Goal: Task Accomplishment & Management: Manage account settings

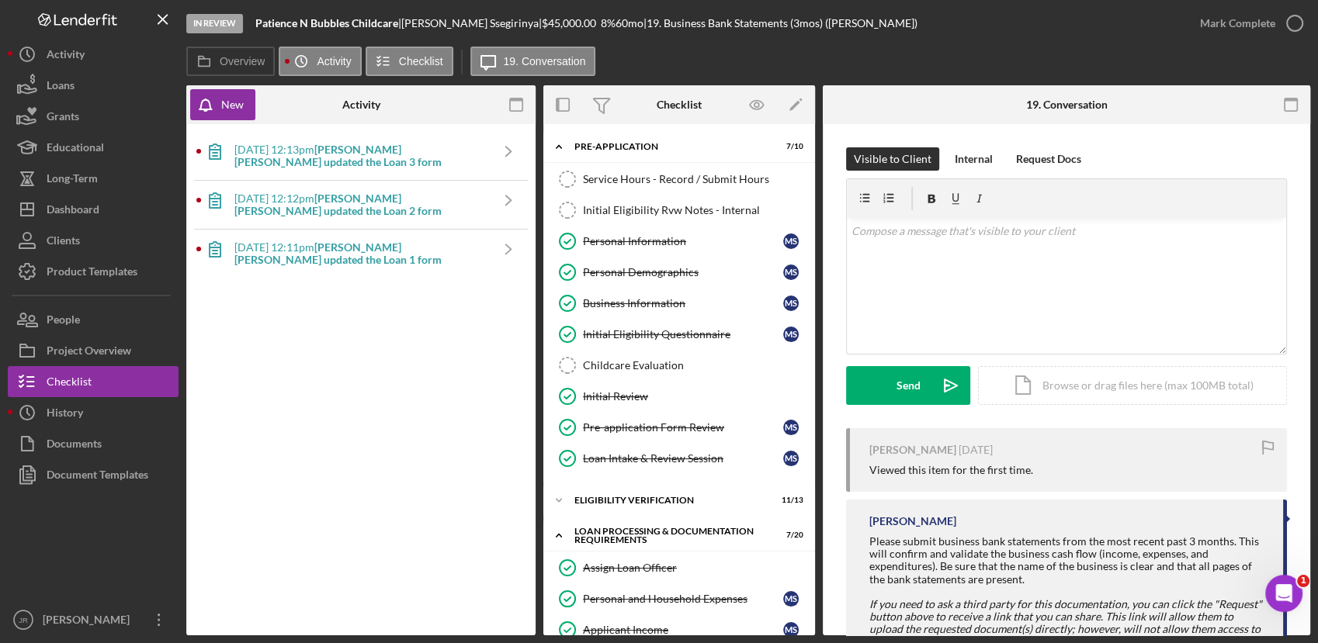
scroll to position [387, 0]
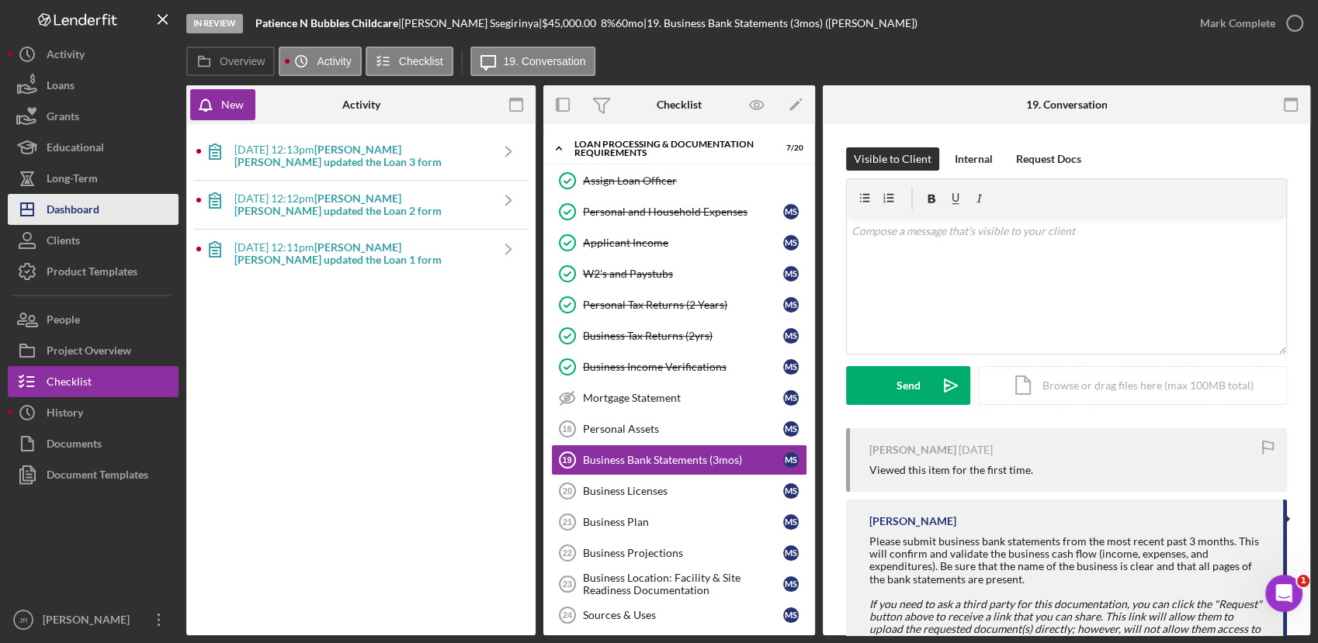
click at [94, 221] on div "Dashboard" at bounding box center [73, 211] width 53 height 35
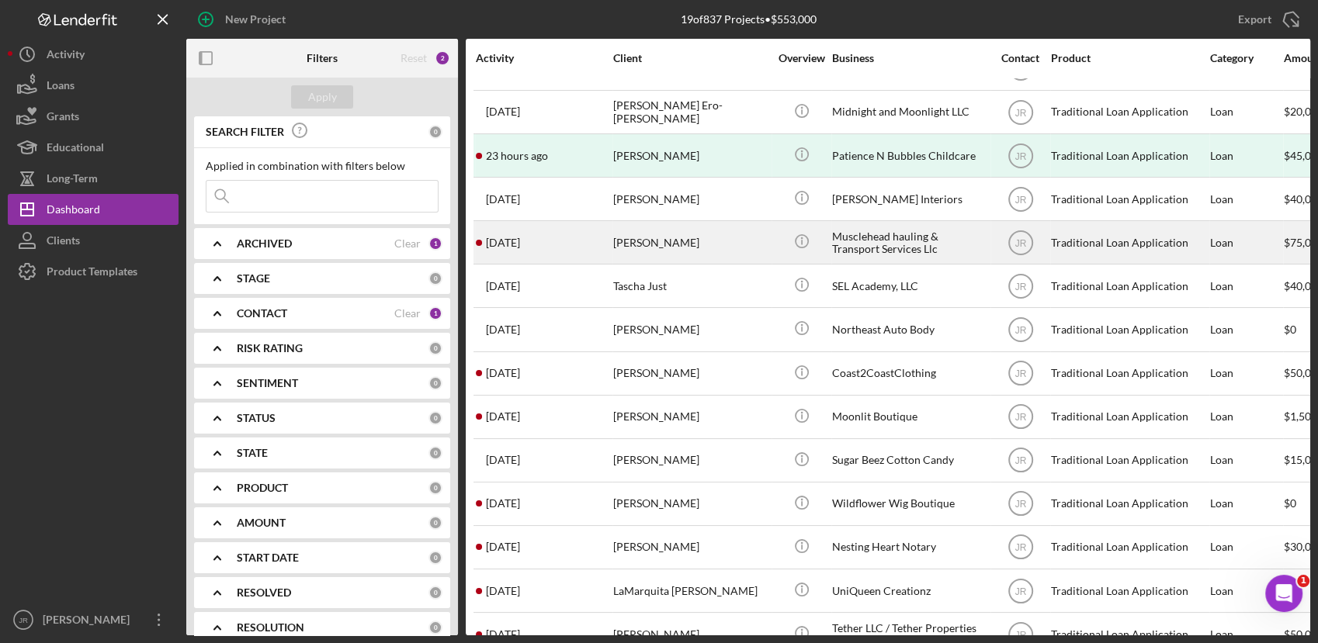
scroll to position [206, 0]
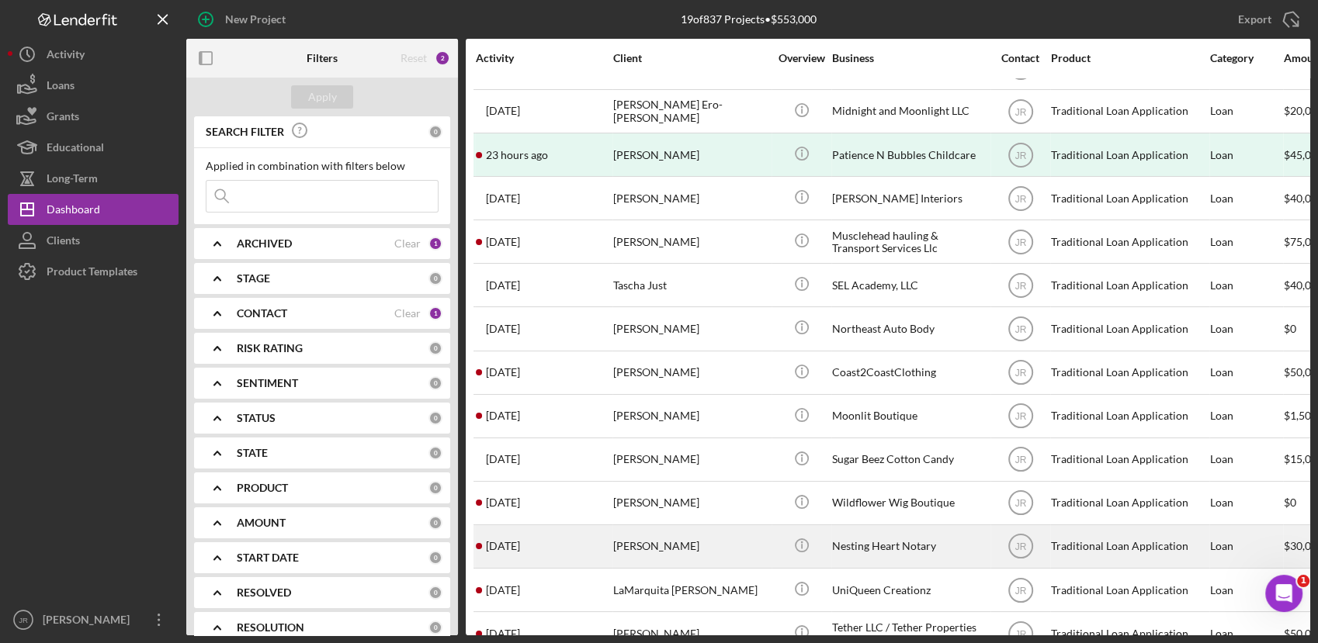
click at [653, 528] on div "[PERSON_NAME]" at bounding box center [690, 546] width 155 height 41
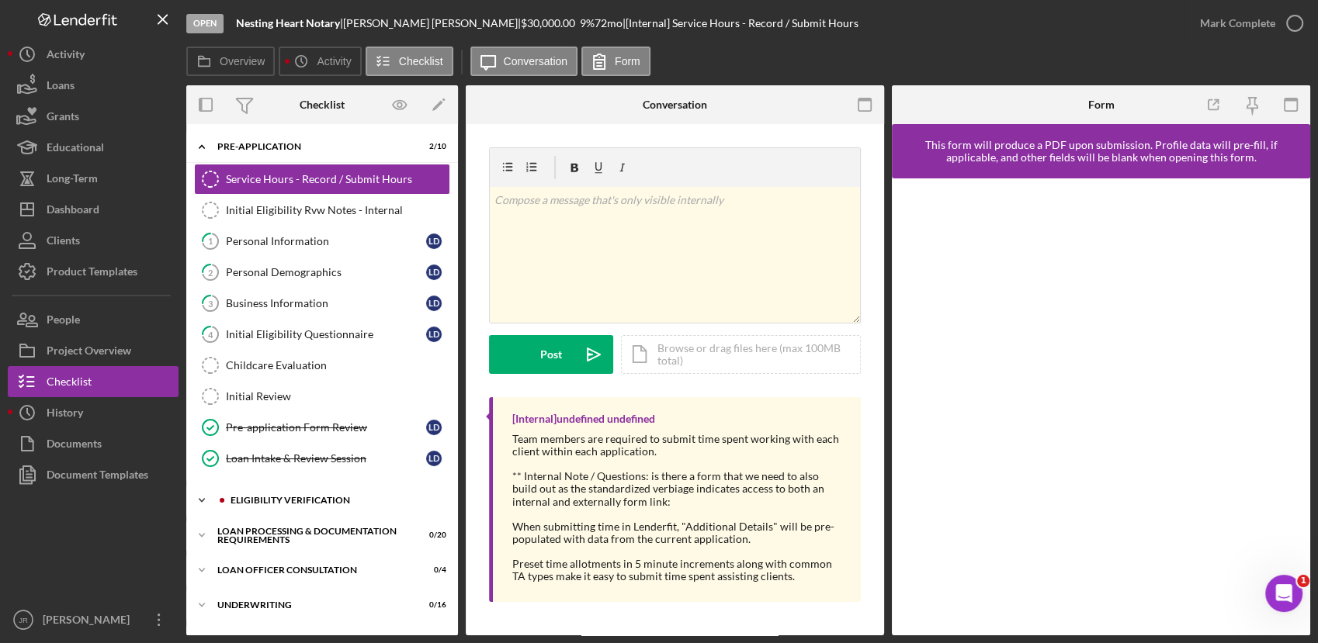
click at [237, 500] on div "Eligibility Verification" at bounding box center [334, 500] width 208 height 9
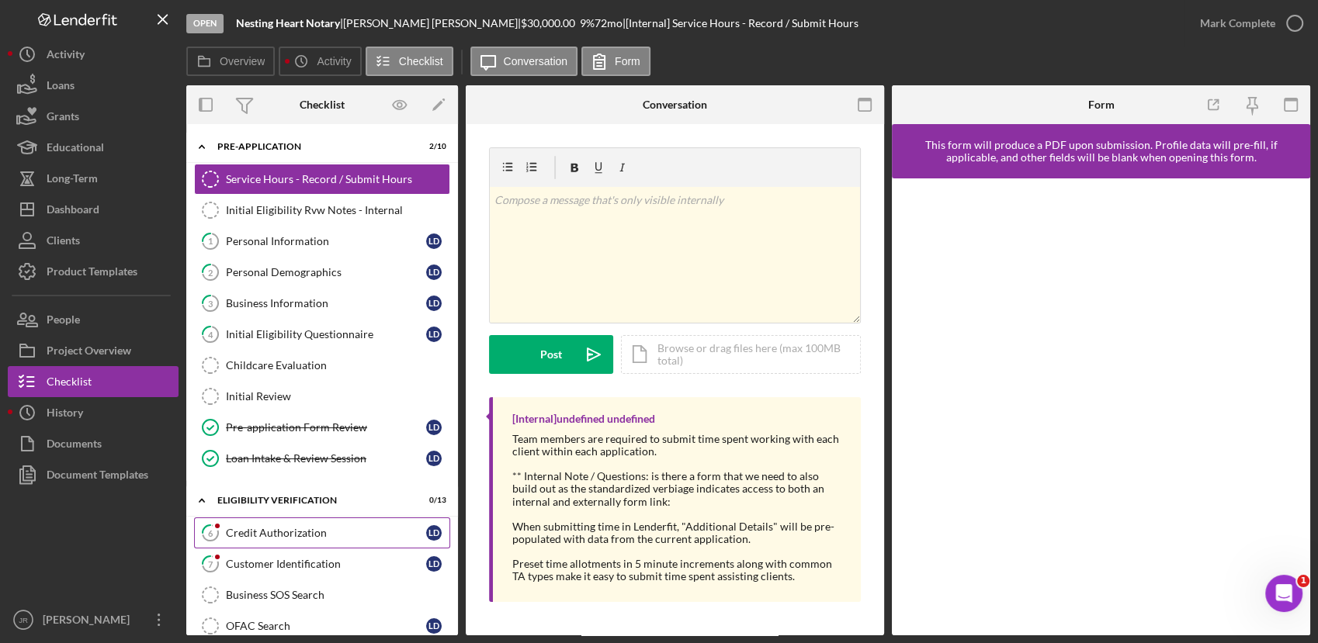
click at [236, 532] on div "Credit Authorization" at bounding box center [326, 533] width 200 height 12
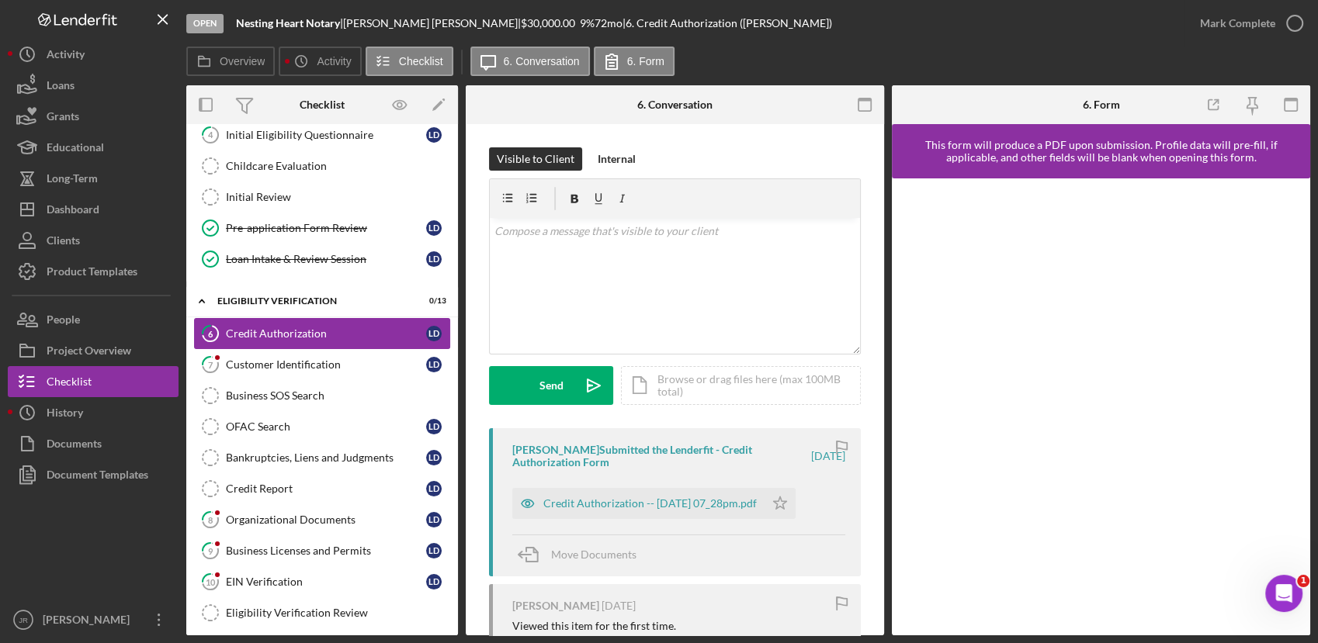
scroll to position [234, 0]
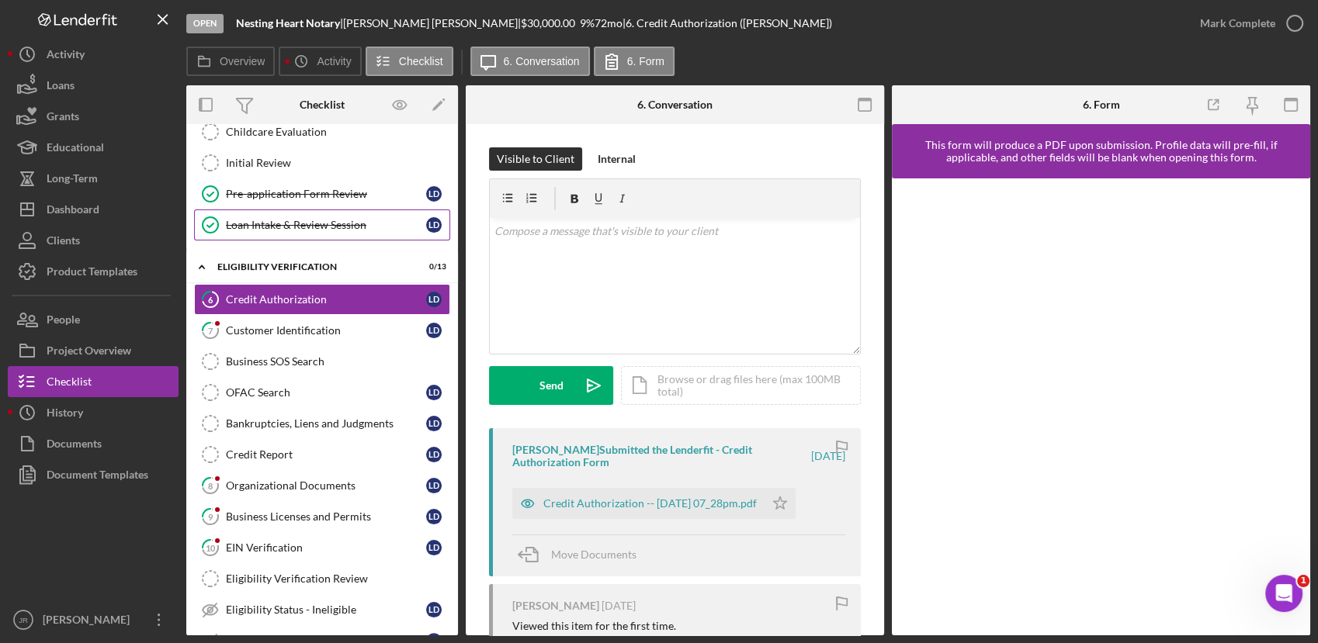
click at [312, 212] on link "Loan Intake & Review Session Loan Intake & Review Session [PERSON_NAME]" at bounding box center [322, 225] width 256 height 31
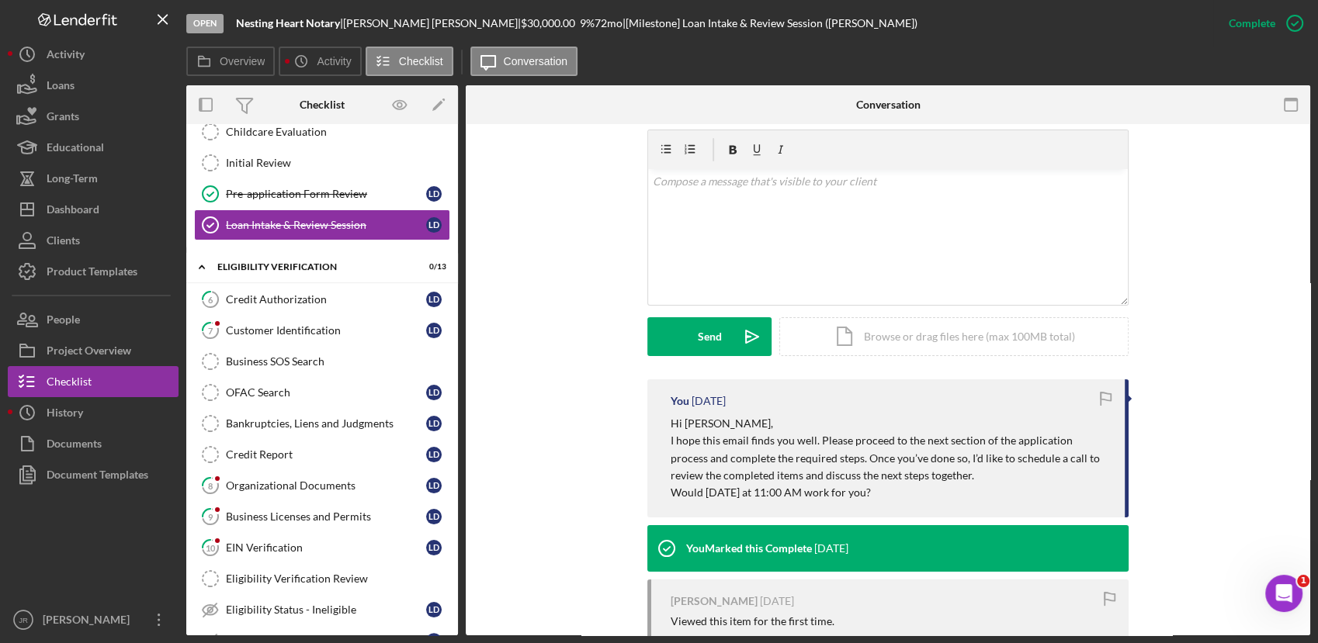
scroll to position [376, 0]
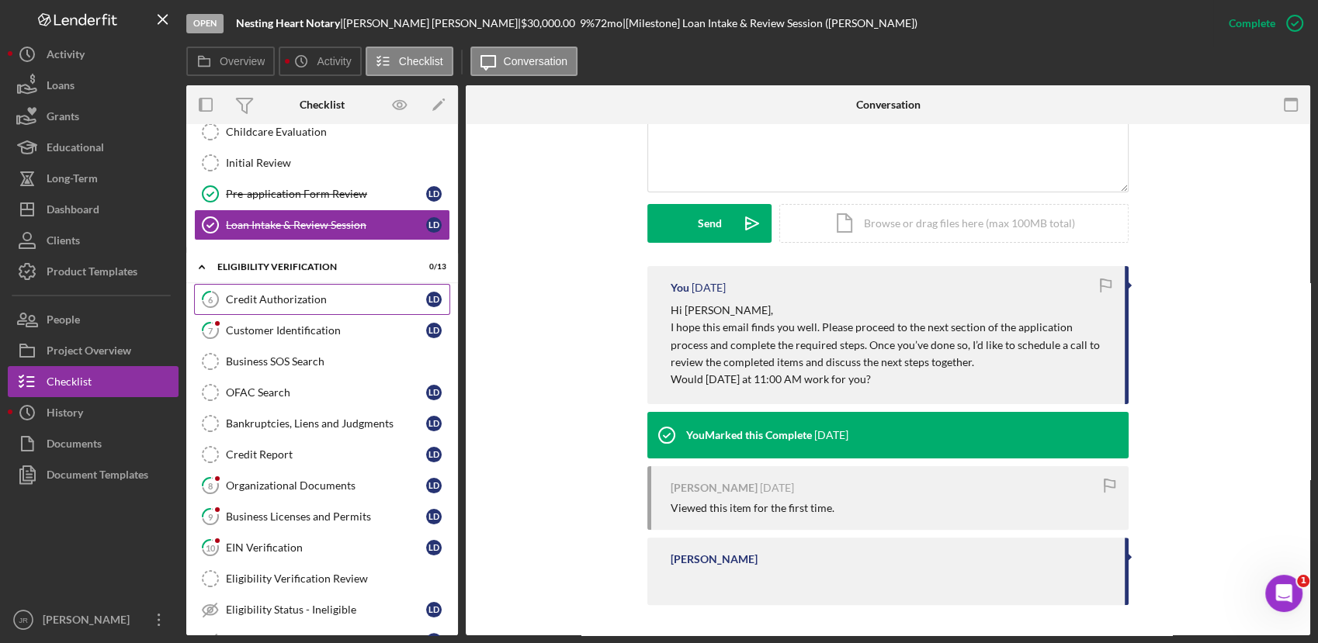
click at [280, 302] on div "Credit Authorization" at bounding box center [326, 299] width 200 height 12
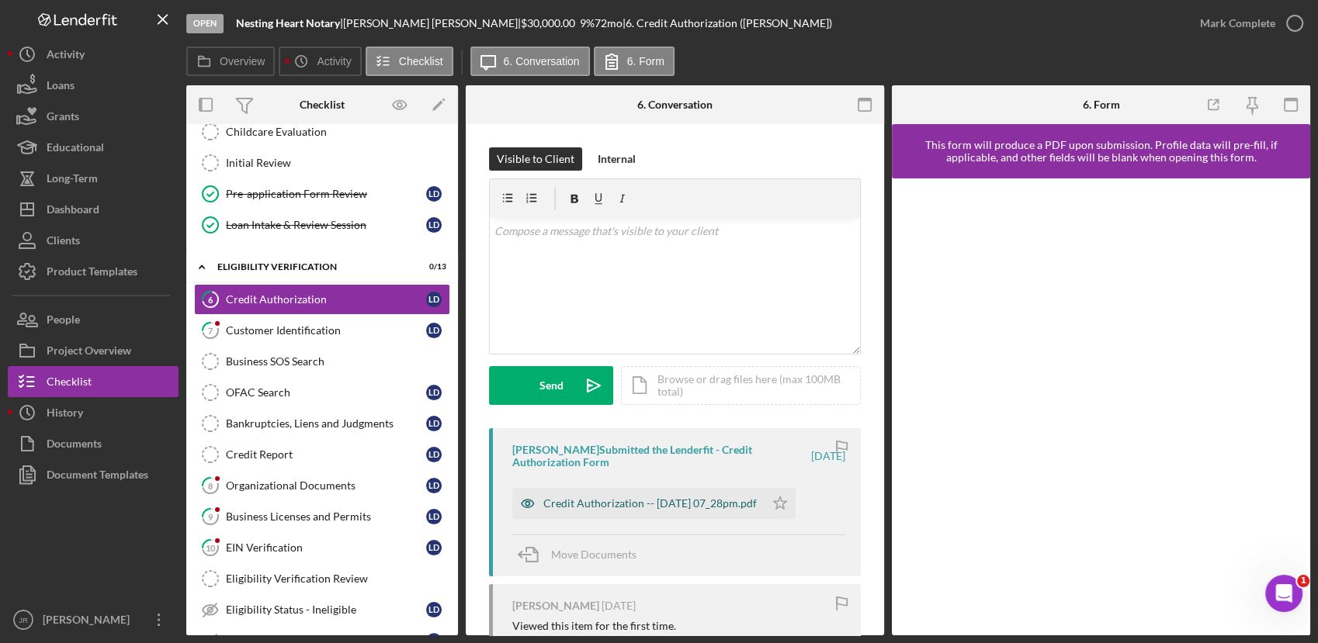
click at [613, 517] on div "Credit Authorization -- [DATE] 07_28pm.pdf" at bounding box center [638, 503] width 252 height 31
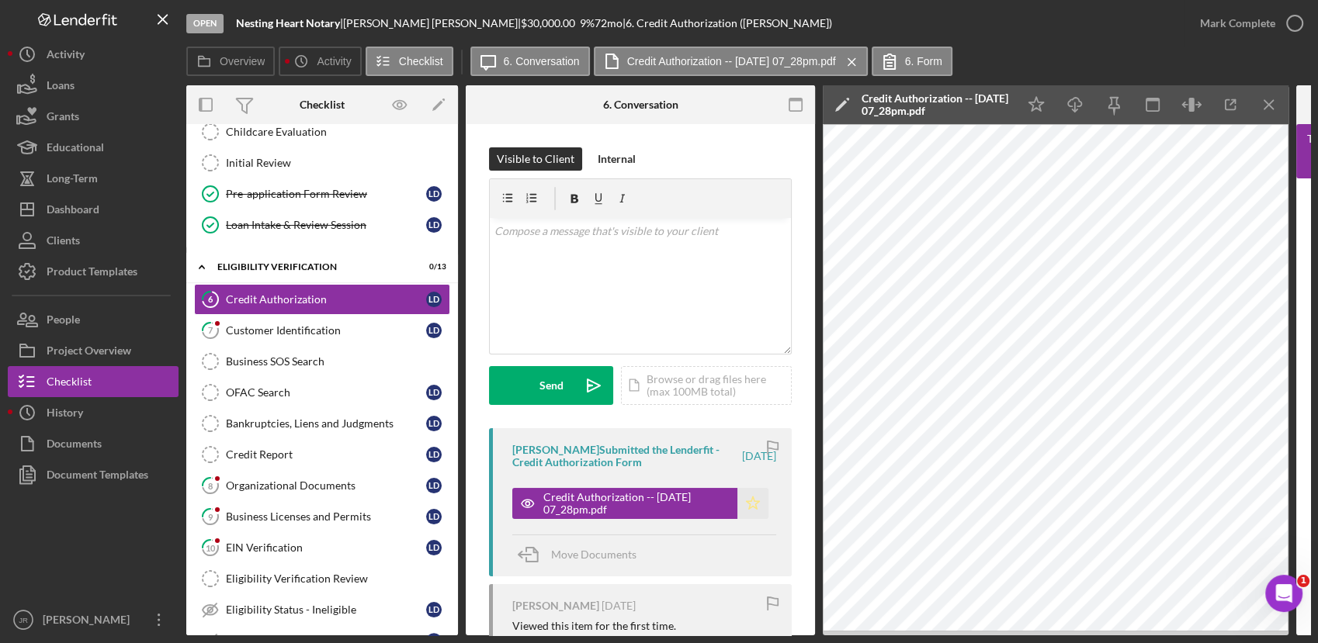
click at [750, 508] on icon "Icon/Star" at bounding box center [752, 503] width 31 height 31
click at [327, 338] on link "7 Customer Identification [PERSON_NAME]" at bounding box center [322, 330] width 256 height 31
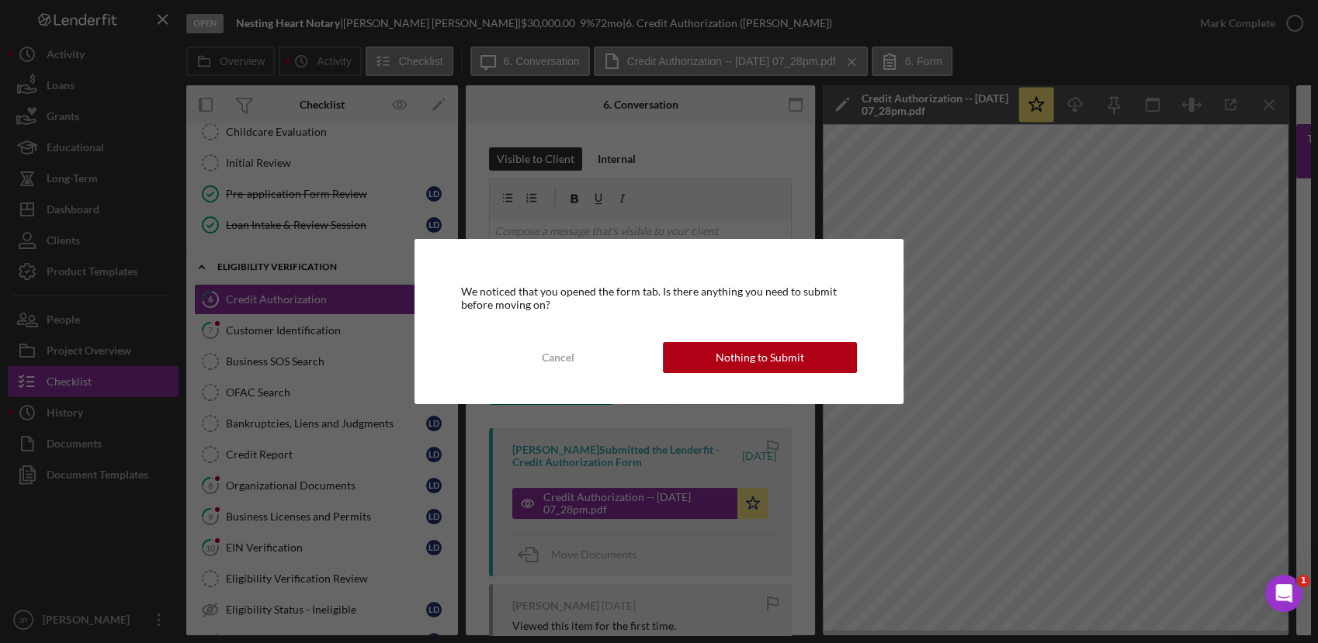
click at [831, 338] on div "We noticed that you opened the form tab. Is there anything you need to submit b…" at bounding box center [658, 321] width 488 height 165
click at [830, 372] on div "Cancel Nothing to Submit" at bounding box center [658, 357] width 395 height 31
click at [830, 348] on button "Nothing to Submit" at bounding box center [760, 357] width 194 height 31
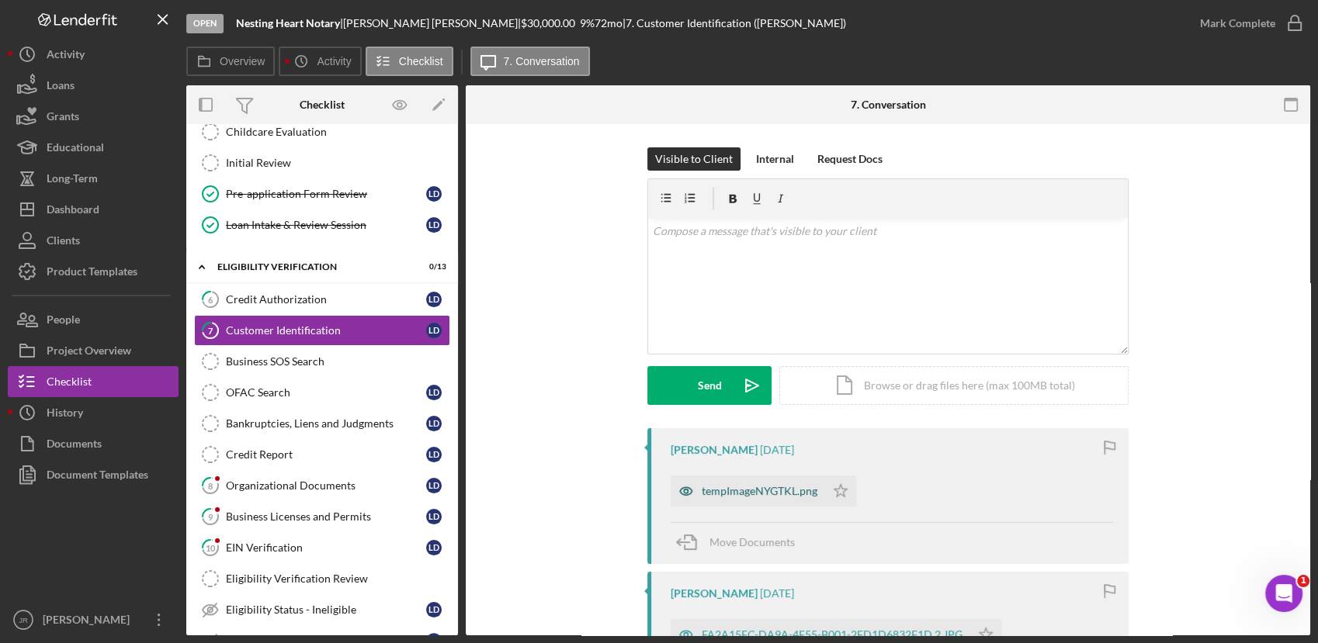
click at [779, 482] on div "tempImageNYGTKL.png" at bounding box center [747, 491] width 154 height 31
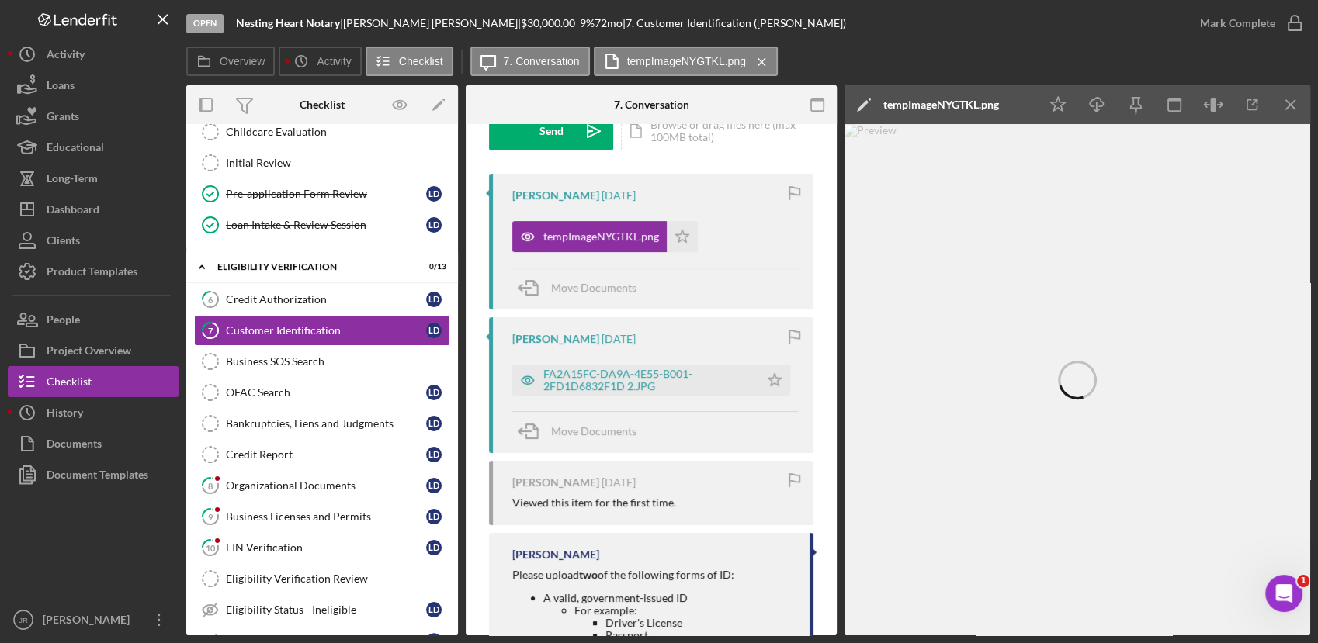
scroll to position [255, 0]
click at [284, 480] on div "Organizational Documents" at bounding box center [326, 486] width 200 height 12
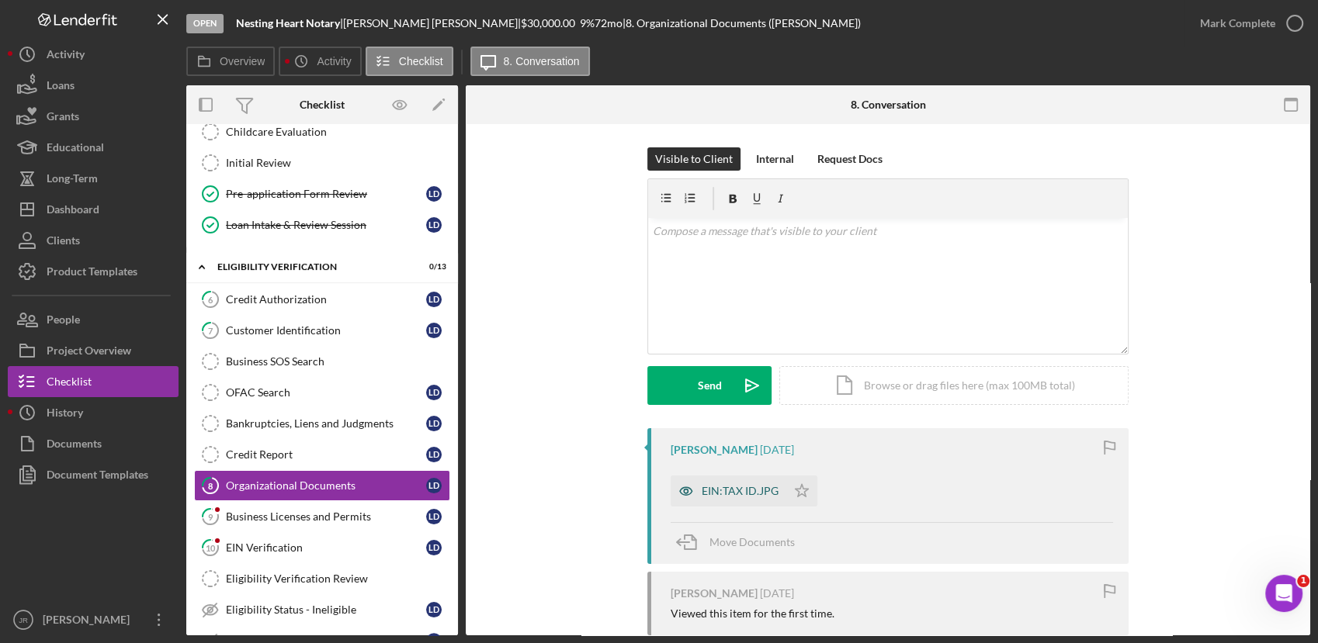
click at [711, 504] on div "EIN:TAX ID.JPG" at bounding box center [728, 491] width 116 height 31
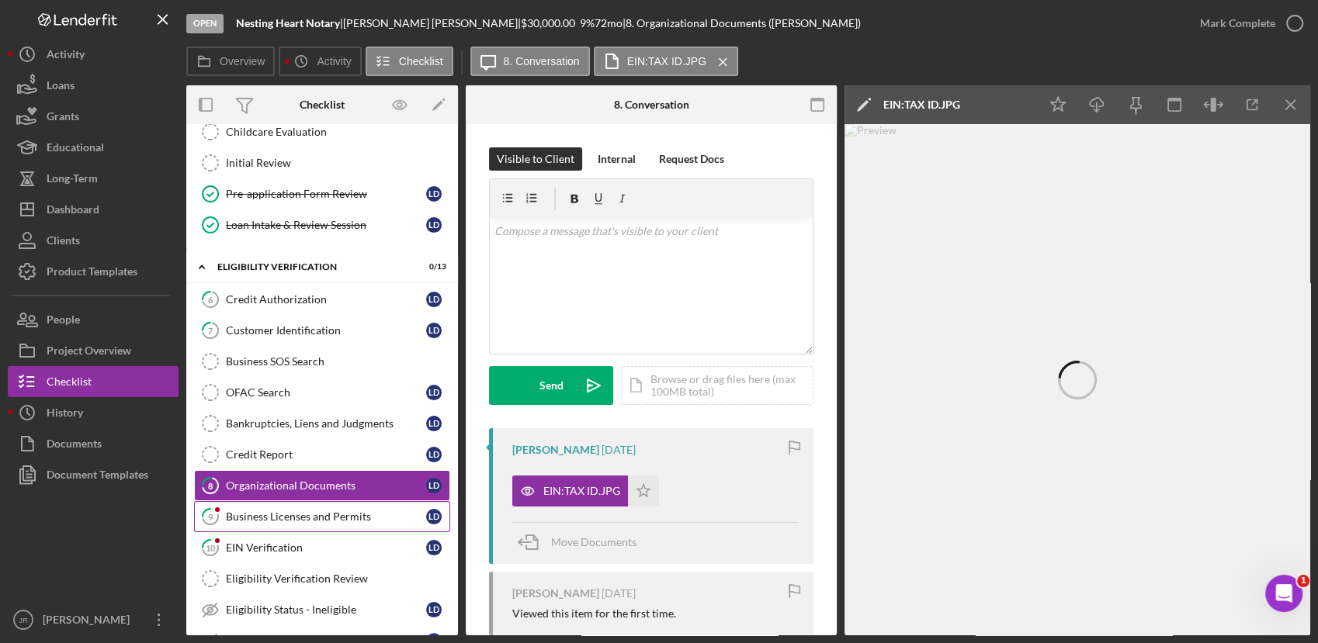
click at [287, 527] on link "9 Business Licenses and Permits [PERSON_NAME]" at bounding box center [322, 516] width 256 height 31
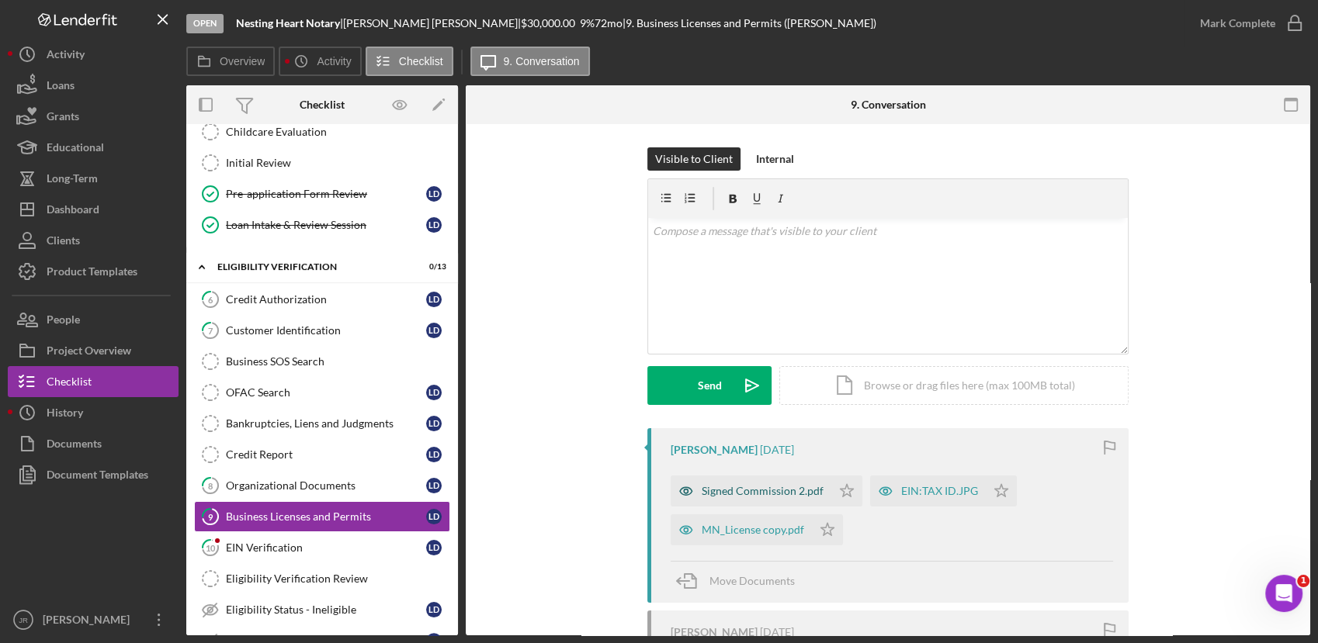
click at [737, 494] on div "Signed Commission 2.pdf" at bounding box center [763, 491] width 122 height 12
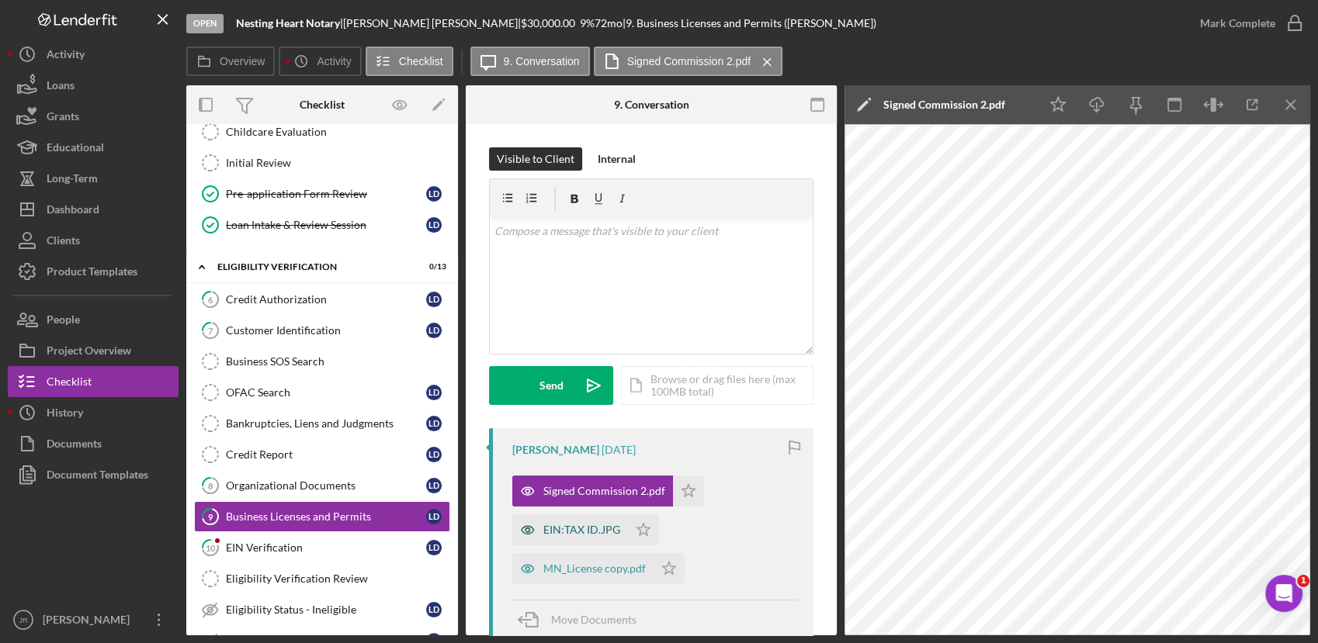
click at [598, 536] on div "EIN:TAX ID.JPG" at bounding box center [570, 530] width 116 height 31
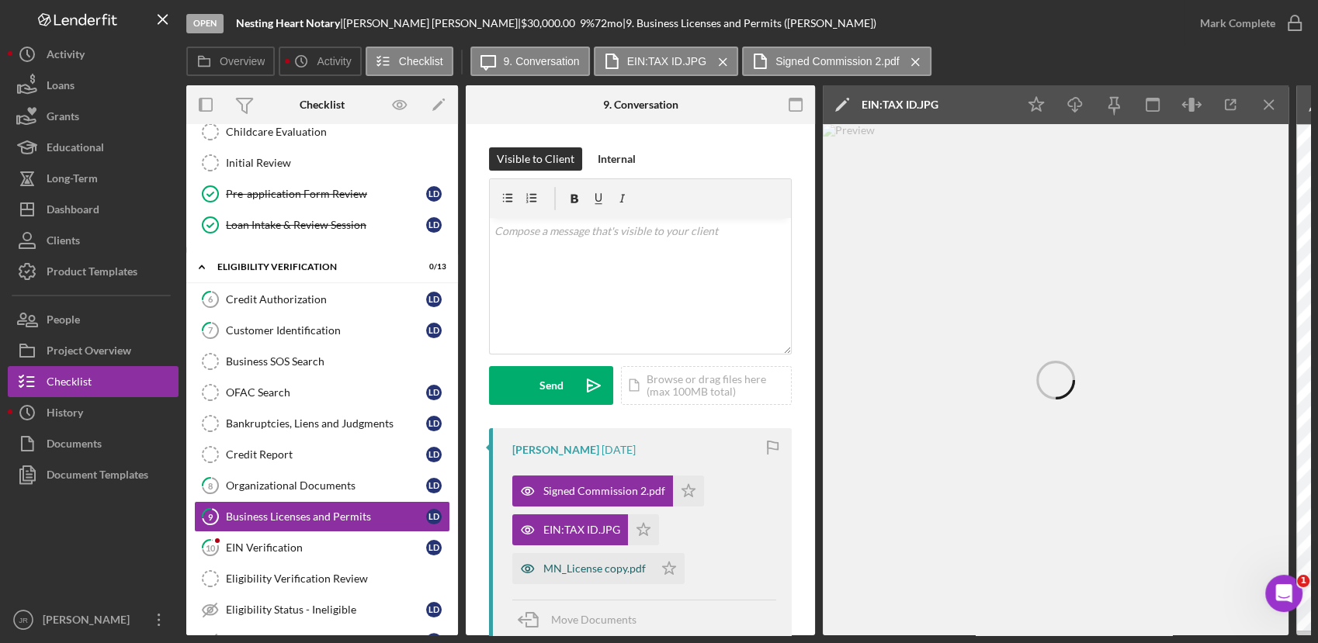
click at [591, 574] on div "MN_License copy.pdf" at bounding box center [594, 569] width 102 height 12
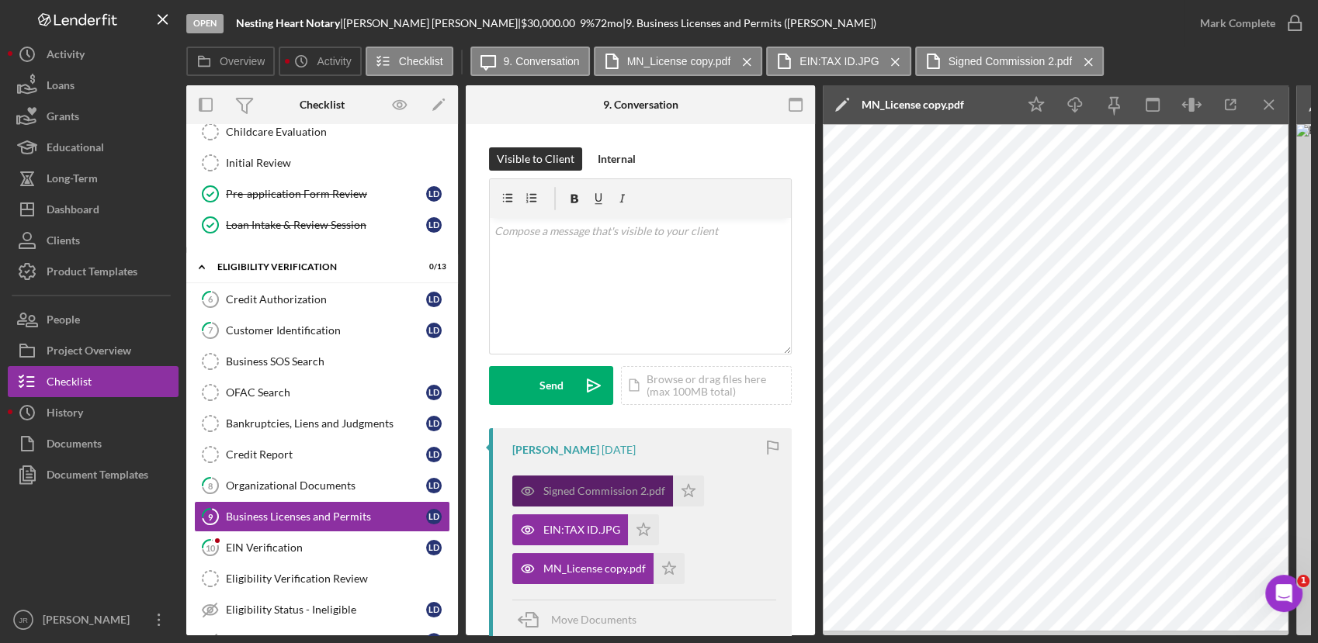
click at [596, 491] on div "Signed Commission 2.pdf" at bounding box center [604, 491] width 122 height 12
click at [553, 525] on div "EIN:TAX ID.JPG" at bounding box center [581, 530] width 77 height 12
click at [674, 491] on icon "Icon/Star" at bounding box center [688, 491] width 31 height 31
click at [676, 560] on icon "Icon/Star" at bounding box center [668, 568] width 31 height 31
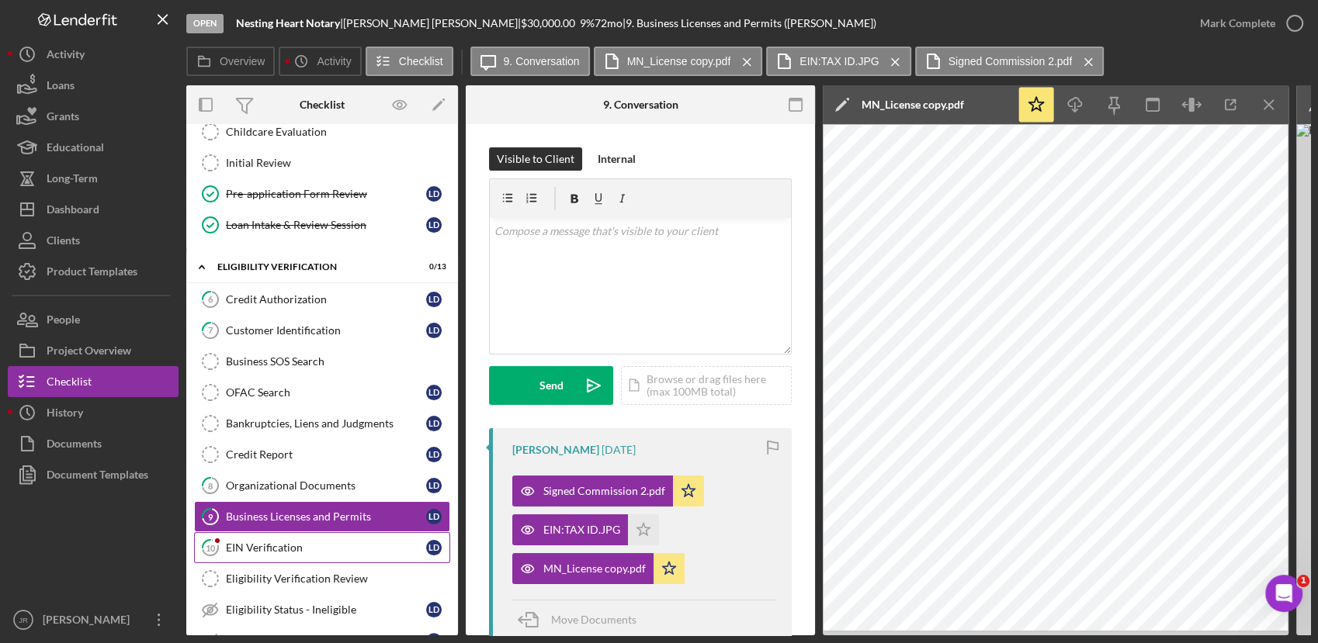
click at [260, 548] on div "EIN Verification" at bounding box center [326, 548] width 200 height 12
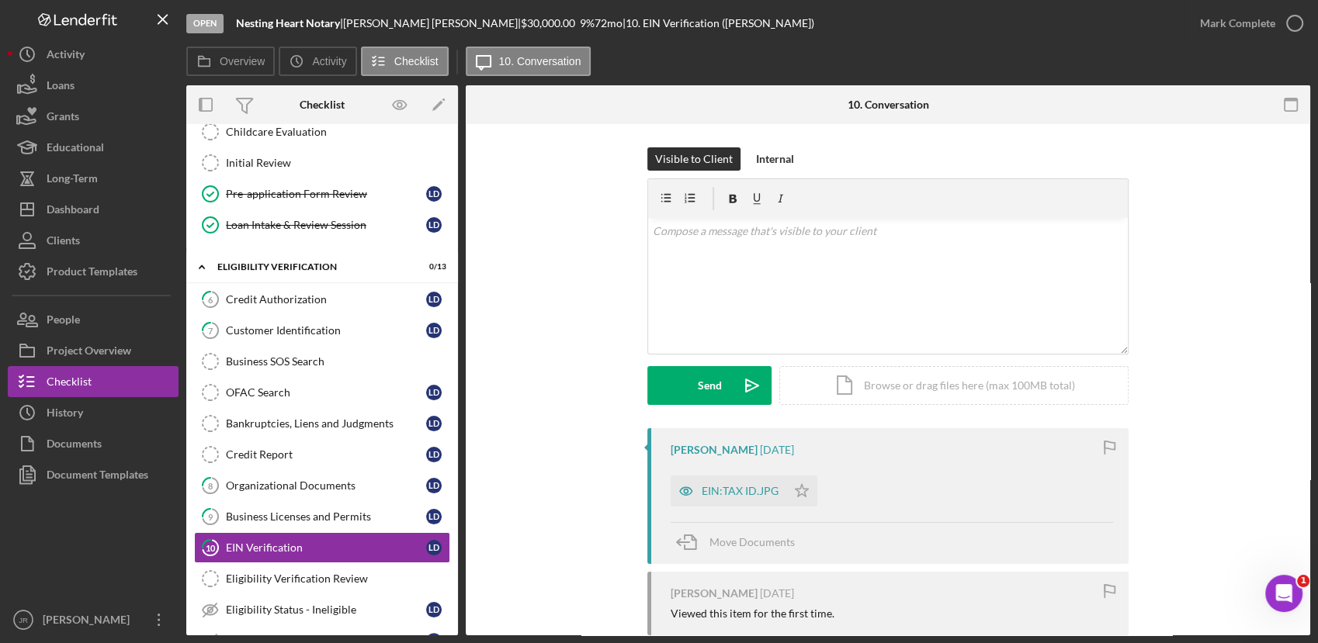
click at [489, 517] on div "[PERSON_NAME] [DATE] EIN:TAX ID.JPG Icon/Star Move Documents [PERSON_NAME] [DAT…" at bounding box center [888, 623] width 798 height 390
click at [743, 495] on div "EIN:TAX ID.JPG" at bounding box center [740, 491] width 77 height 12
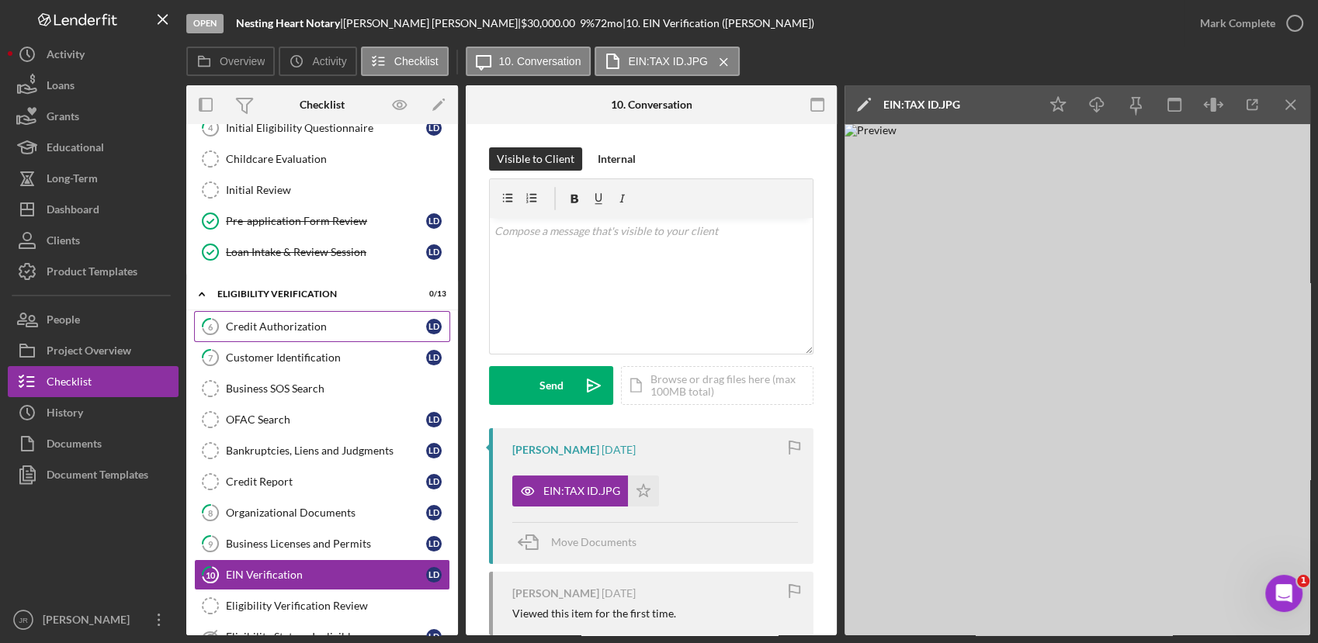
scroll to position [211, 0]
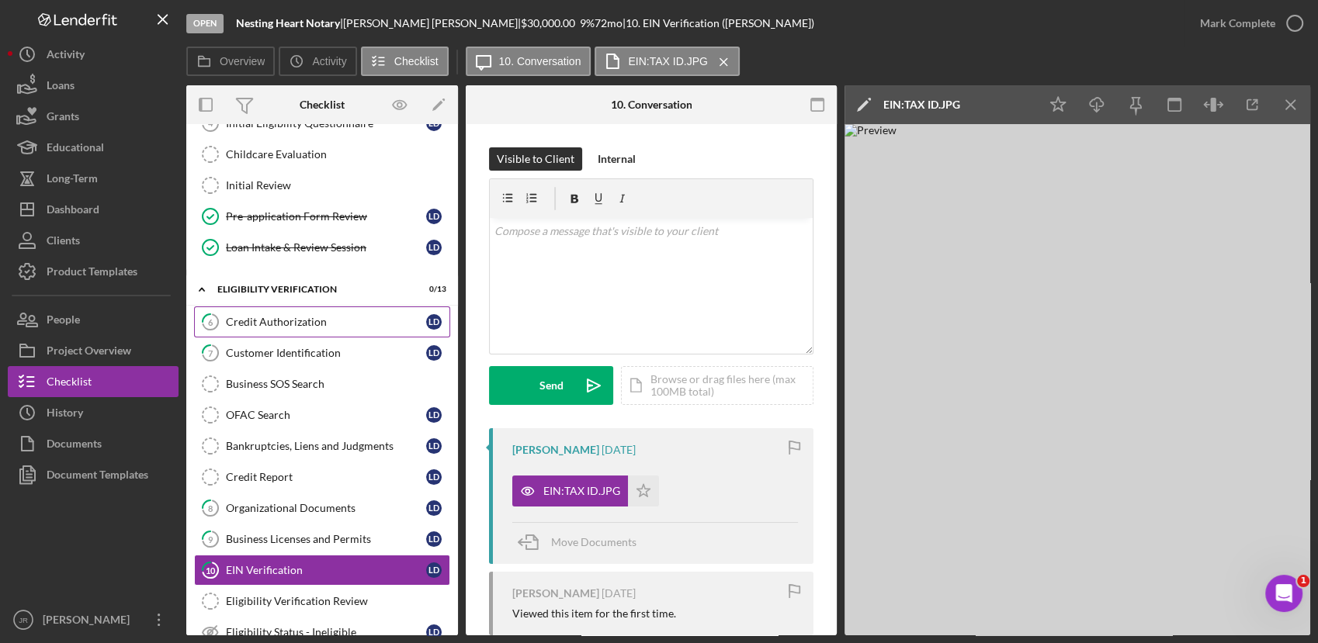
click at [261, 319] on div "Credit Authorization" at bounding box center [326, 322] width 200 height 12
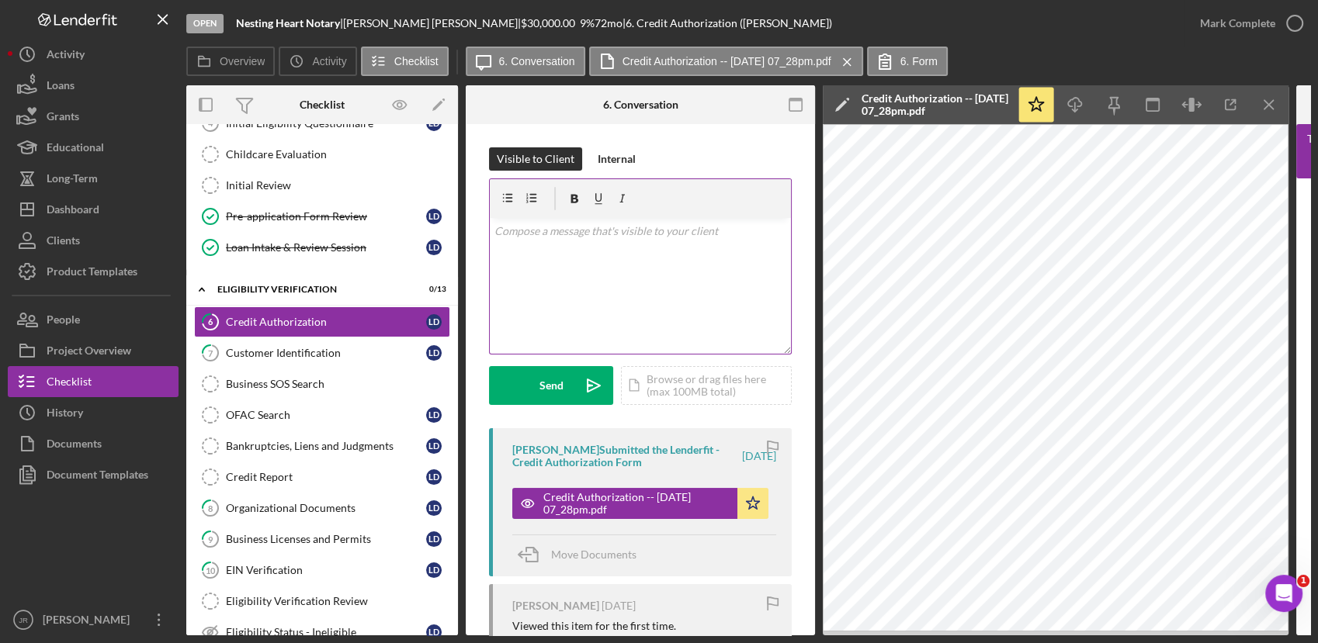
click at [657, 304] on div "v Color teal Color pink Remove color Add row above Add row below Add column bef…" at bounding box center [640, 286] width 301 height 136
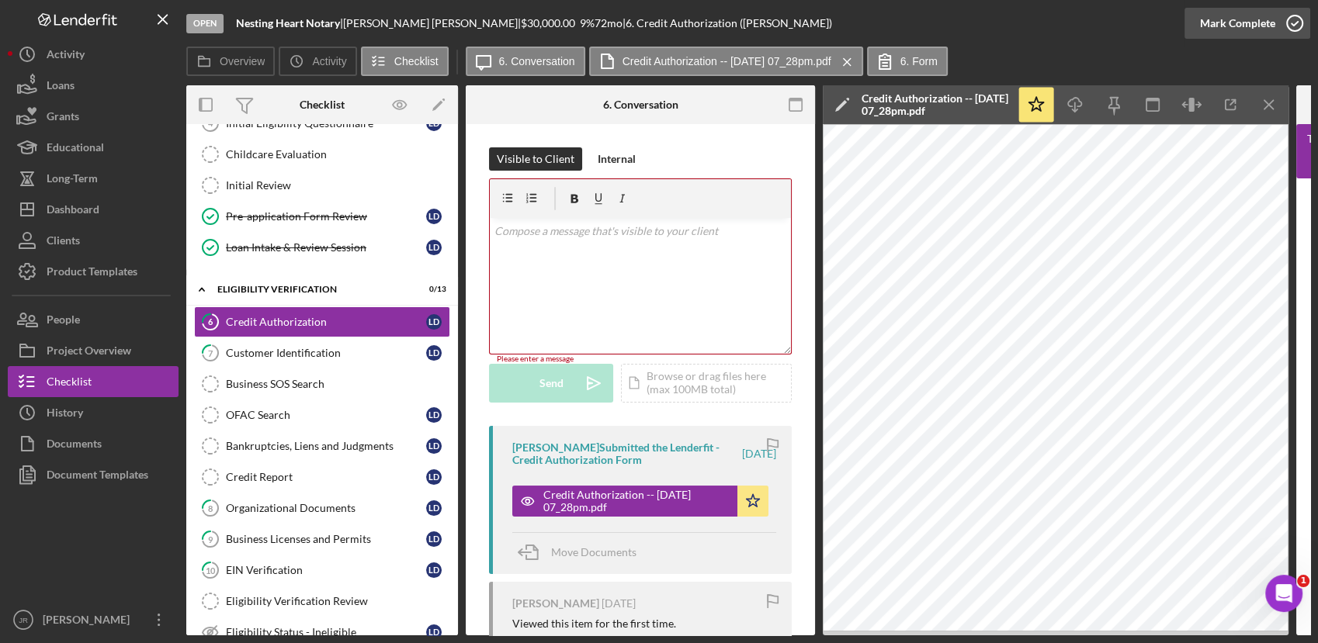
click at [1249, 19] on div "Mark Complete" at bounding box center [1237, 23] width 75 height 31
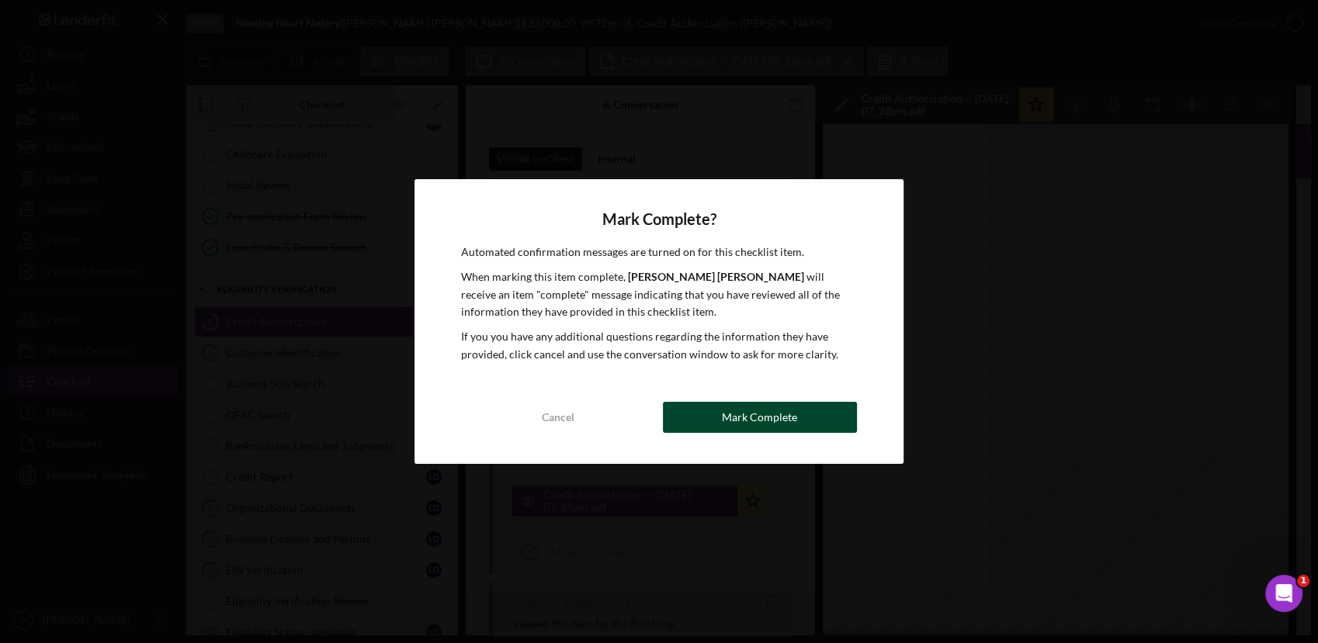
click at [740, 429] on div "Mark Complete" at bounding box center [759, 417] width 75 height 31
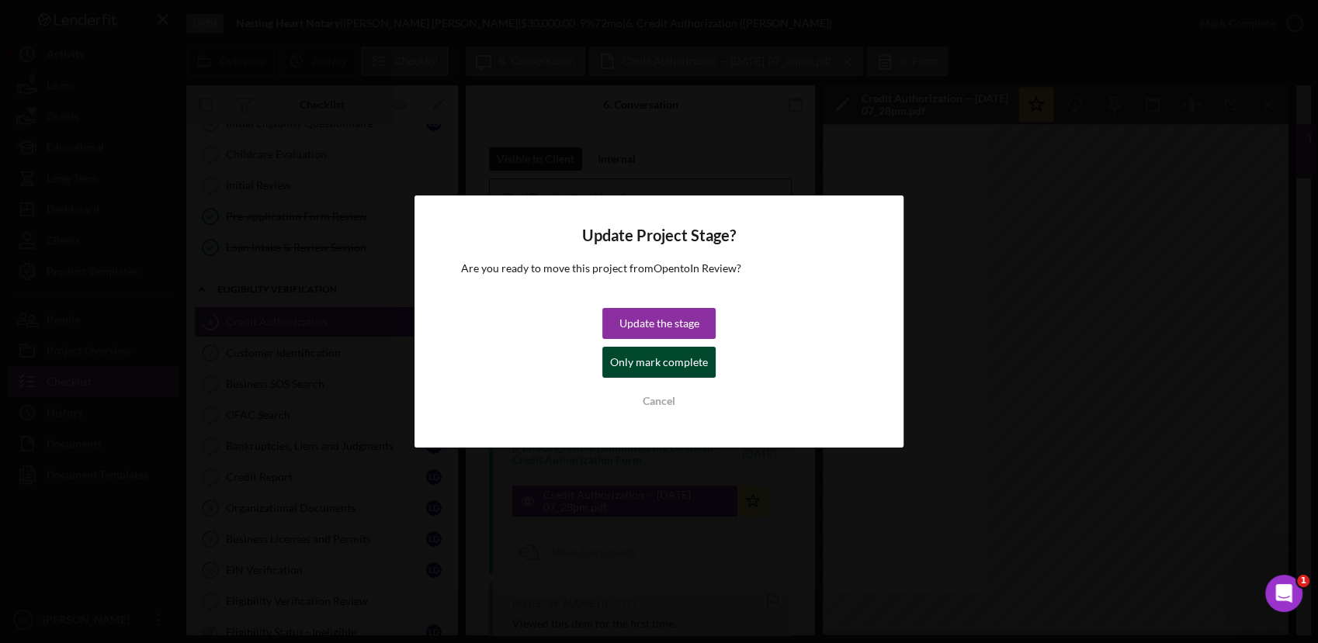
click at [663, 362] on div "Only mark complete" at bounding box center [659, 362] width 98 height 31
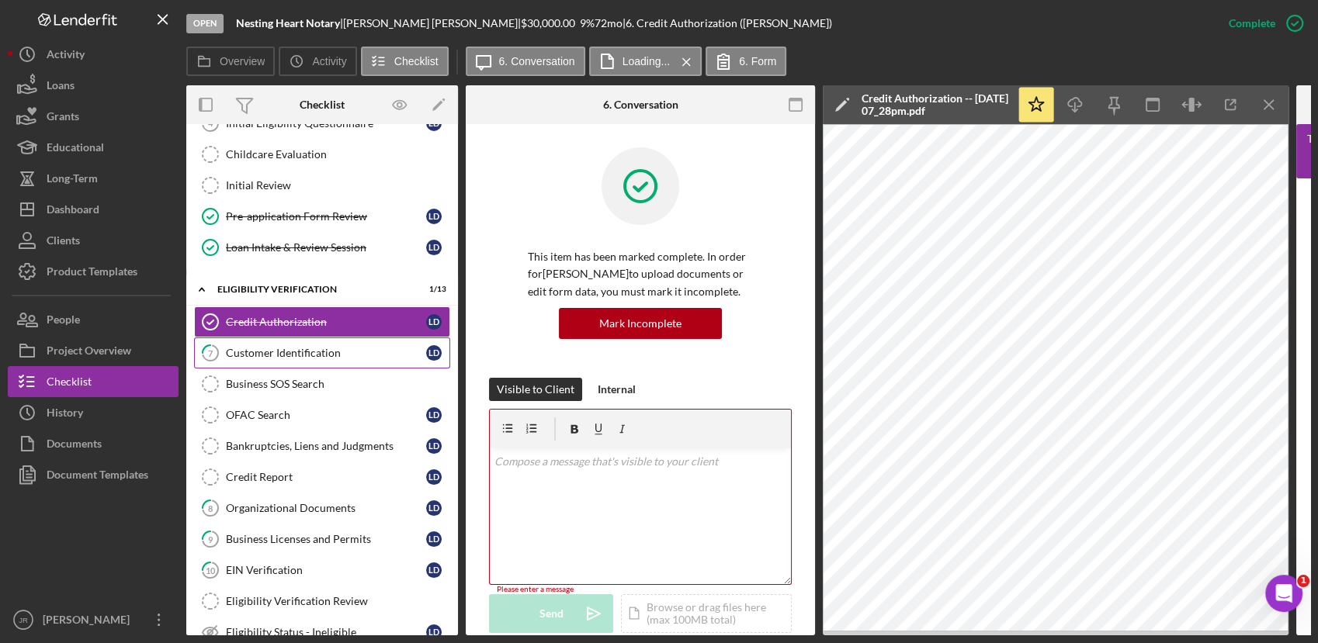
click at [256, 347] on div "Customer Identification" at bounding box center [326, 353] width 200 height 12
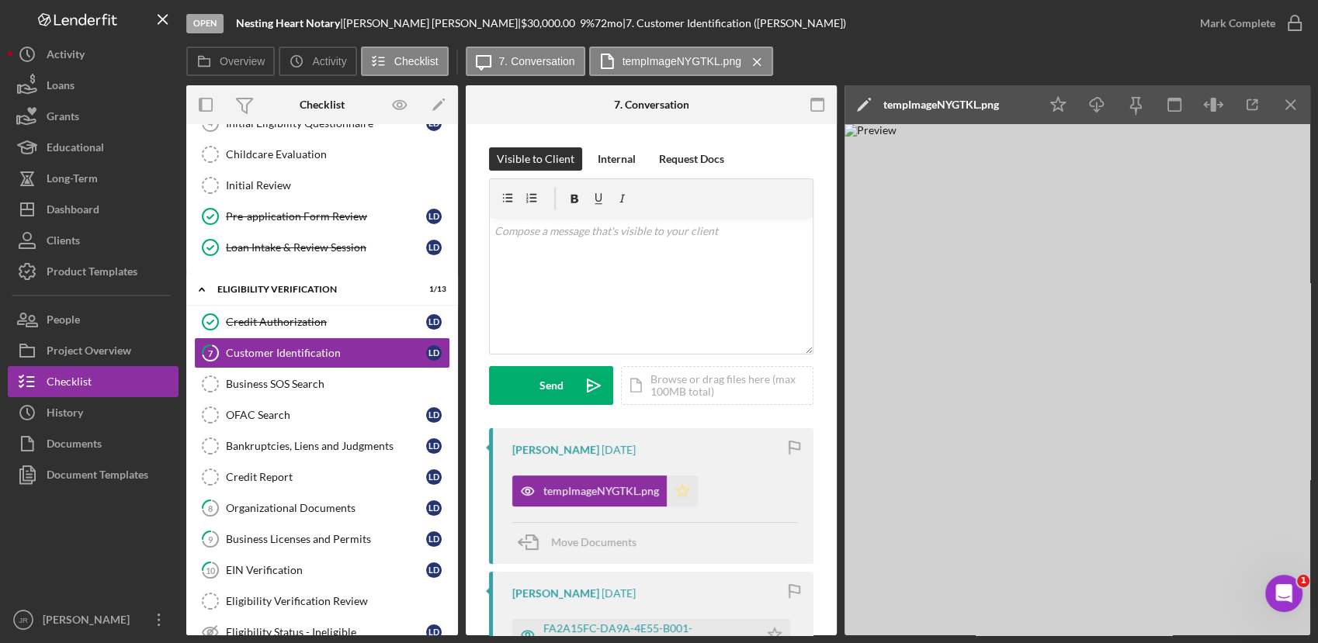
click at [680, 490] on icon "Icon/Star" at bounding box center [682, 491] width 31 height 31
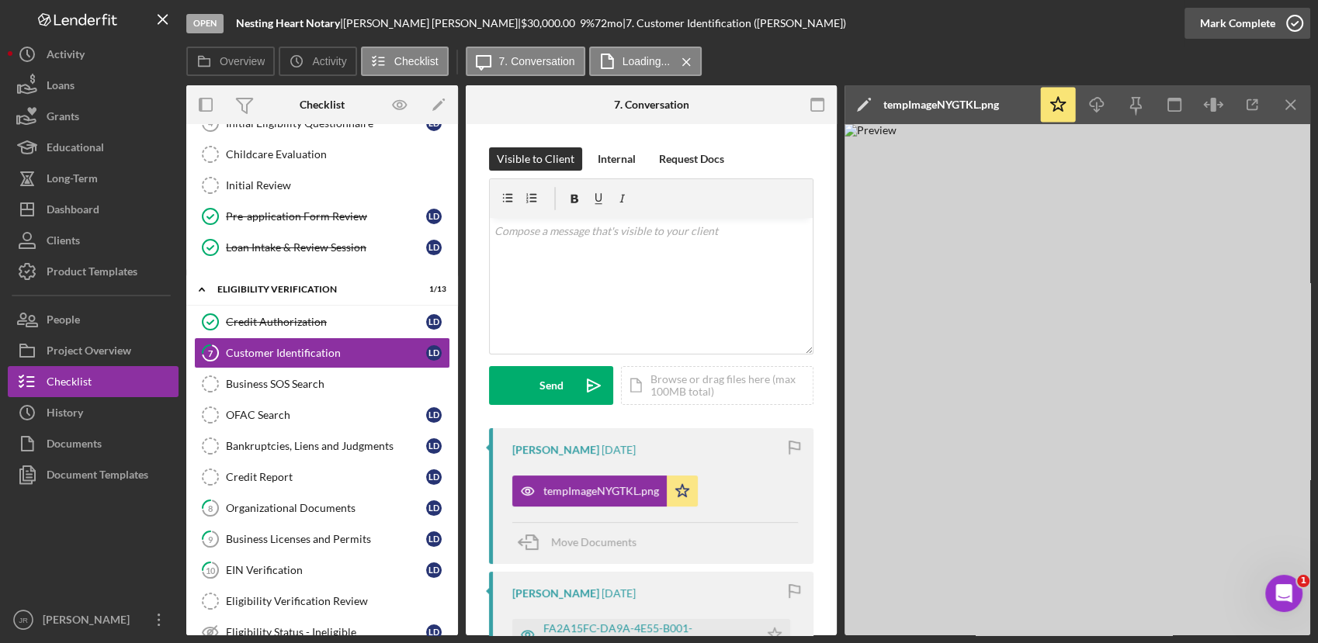
click at [1295, 26] on icon "button" at bounding box center [1294, 23] width 39 height 39
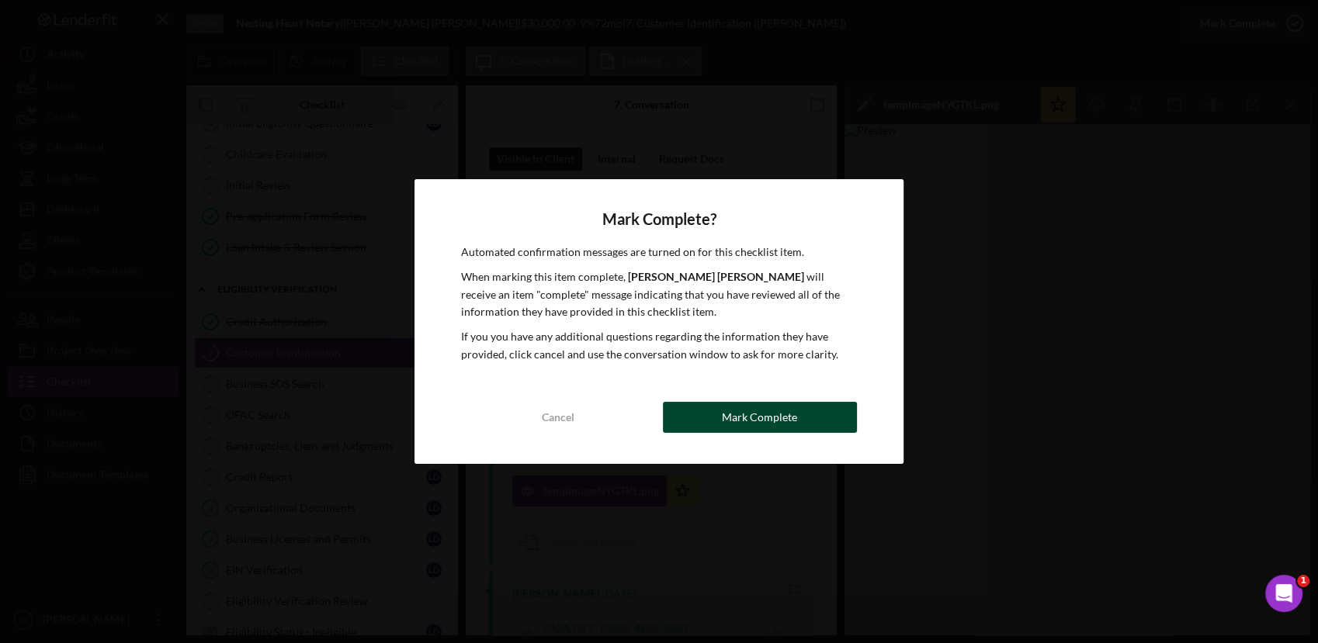
click at [774, 424] on div "Mark Complete" at bounding box center [759, 417] width 75 height 31
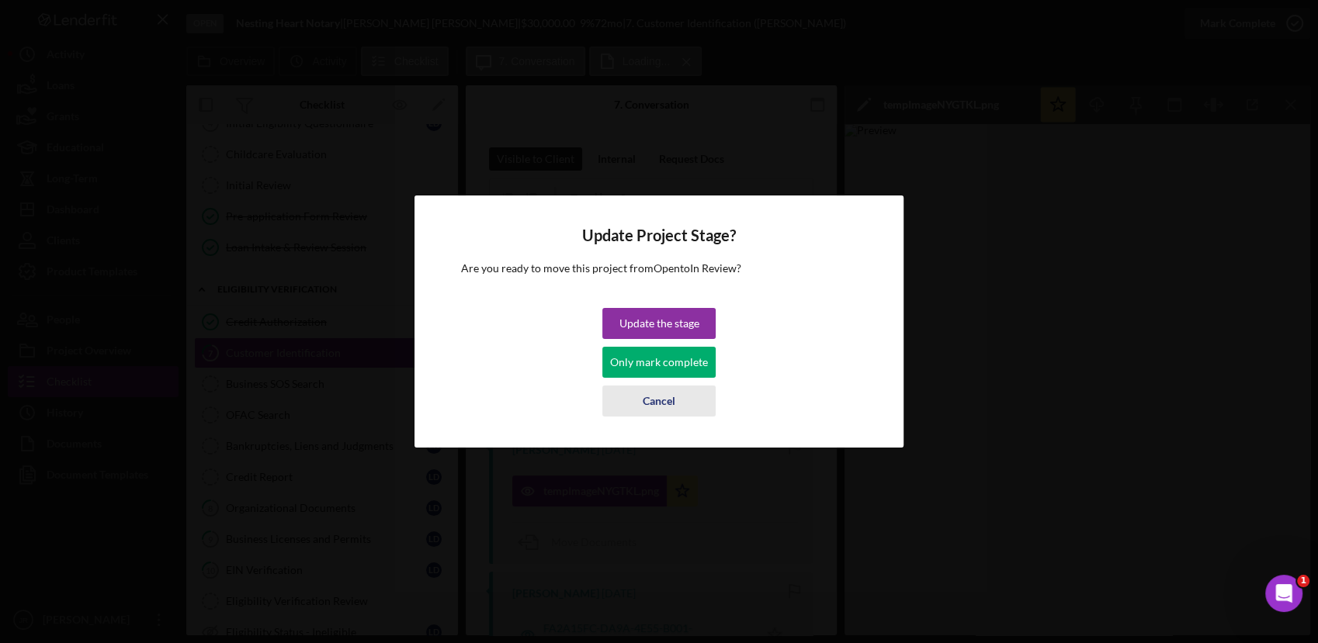
click at [659, 400] on div "Cancel" at bounding box center [659, 401] width 33 height 31
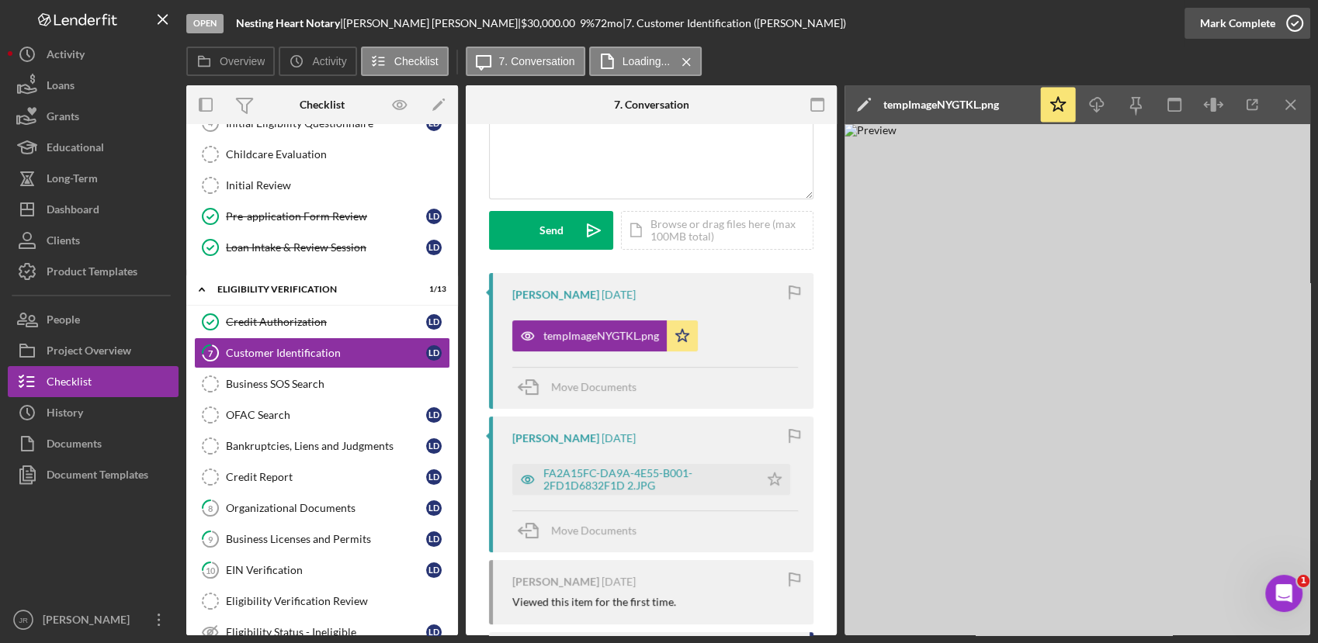
scroll to position [190, 0]
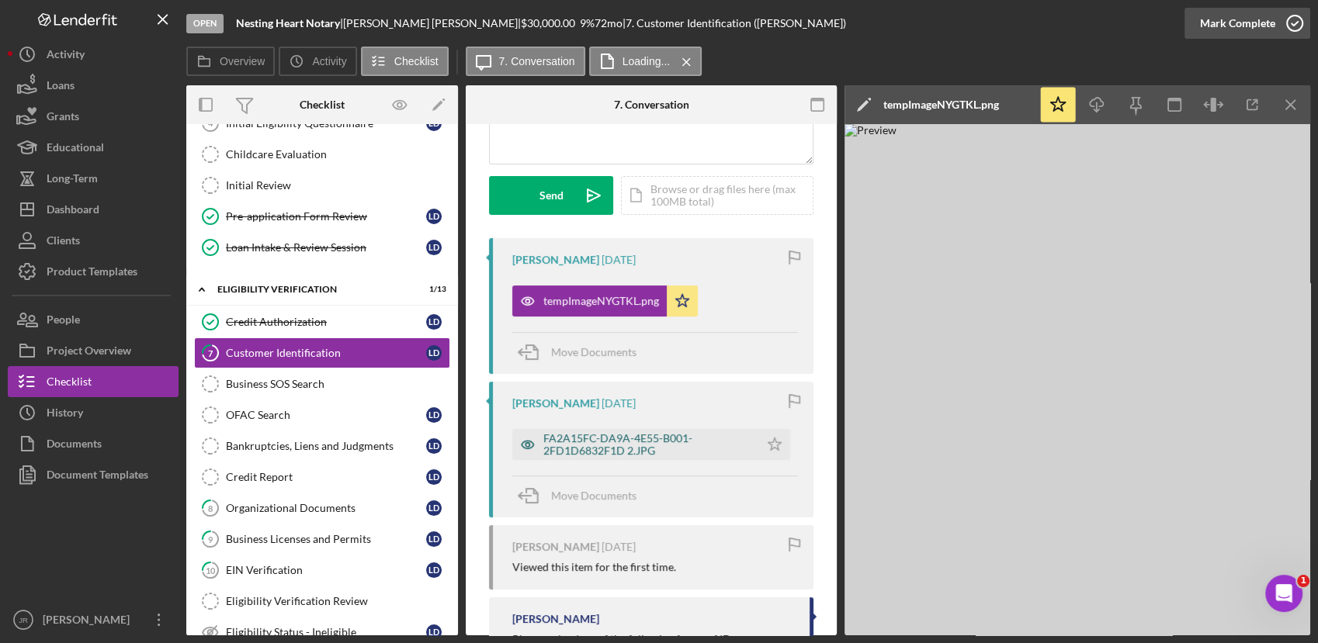
click at [645, 441] on div "FA2A15FC-DA9A-4E55-B001-2FD1D6832F1D 2.JPG" at bounding box center [647, 444] width 208 height 25
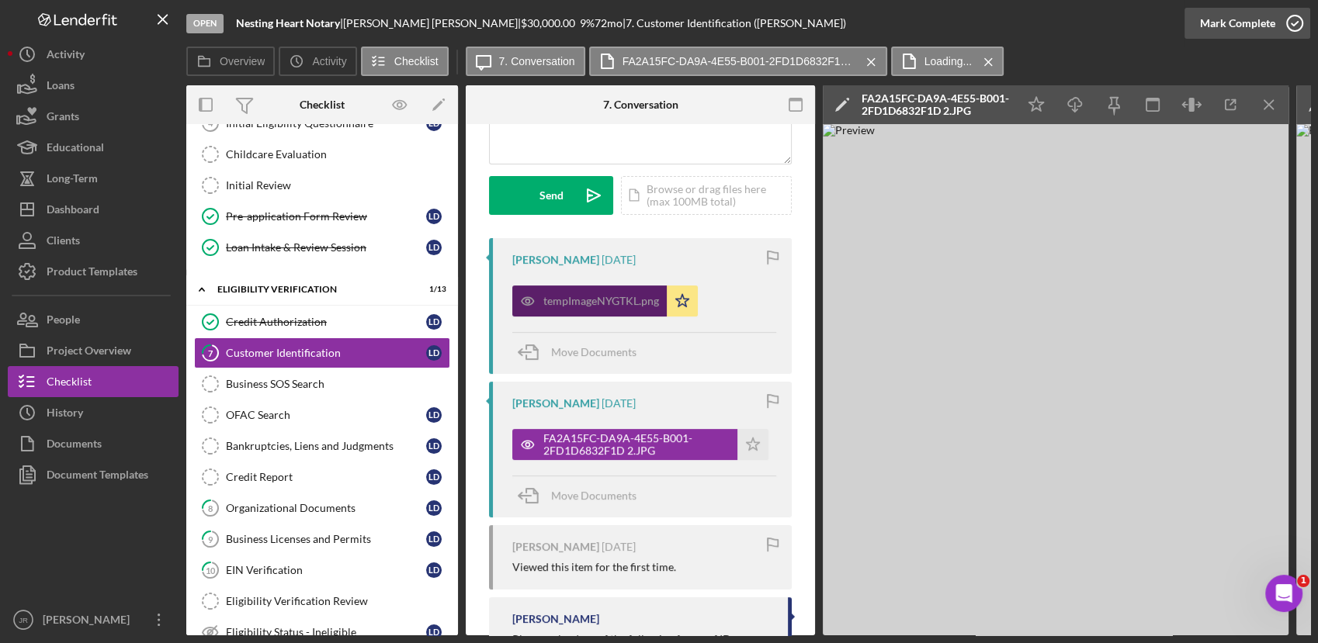
click at [558, 313] on div "tempImageNYGTKL.png" at bounding box center [589, 301] width 154 height 31
click at [553, 302] on div "tempImageNYGTKL.png" at bounding box center [601, 301] width 116 height 12
click at [583, 302] on div "tempImageNYGTKL.png" at bounding box center [601, 301] width 116 height 12
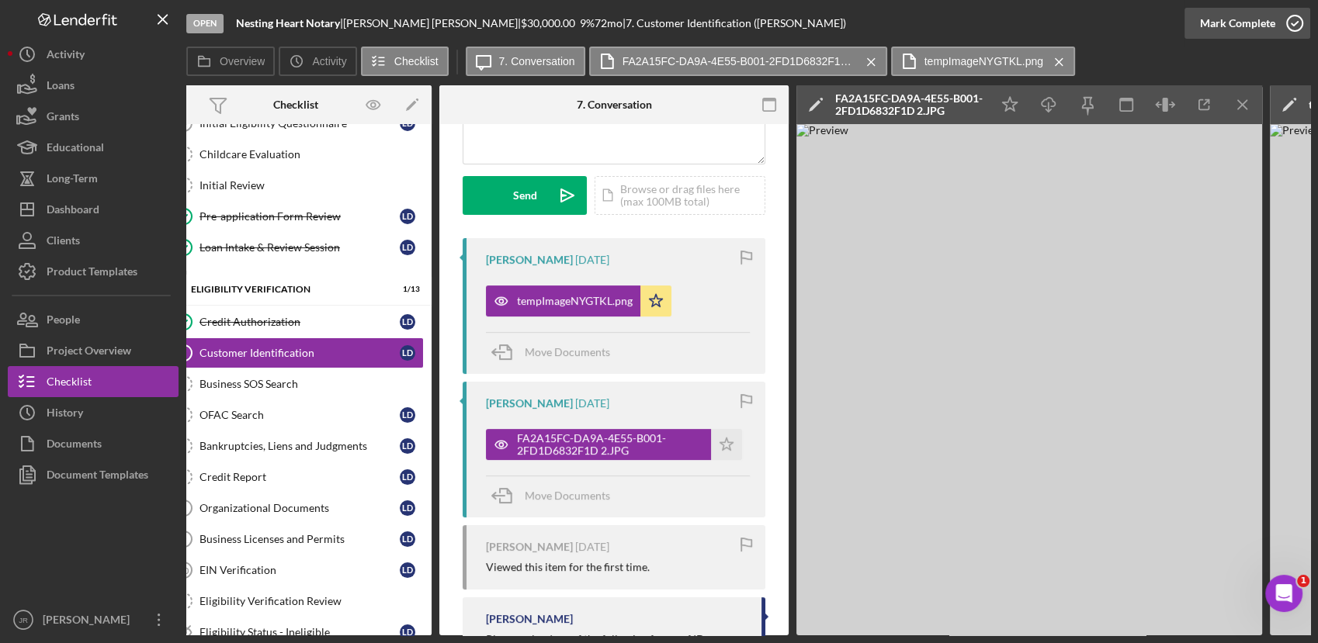
scroll to position [0, 0]
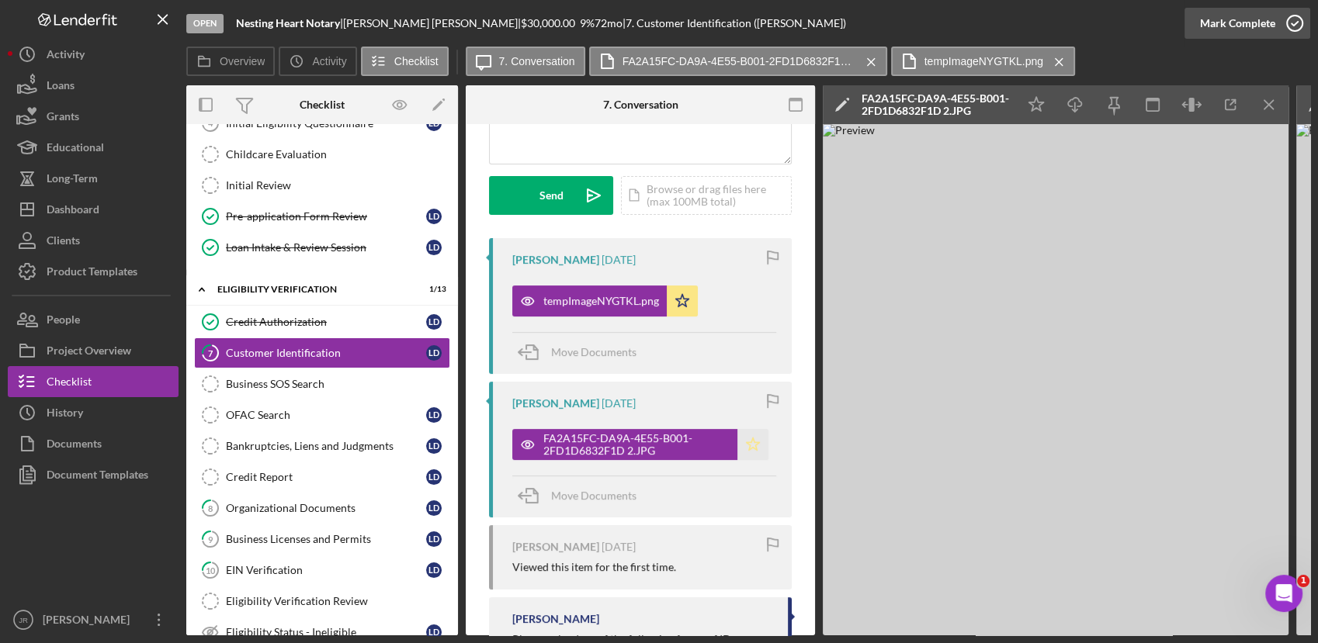
click at [749, 439] on polygon "button" at bounding box center [753, 444] width 13 height 12
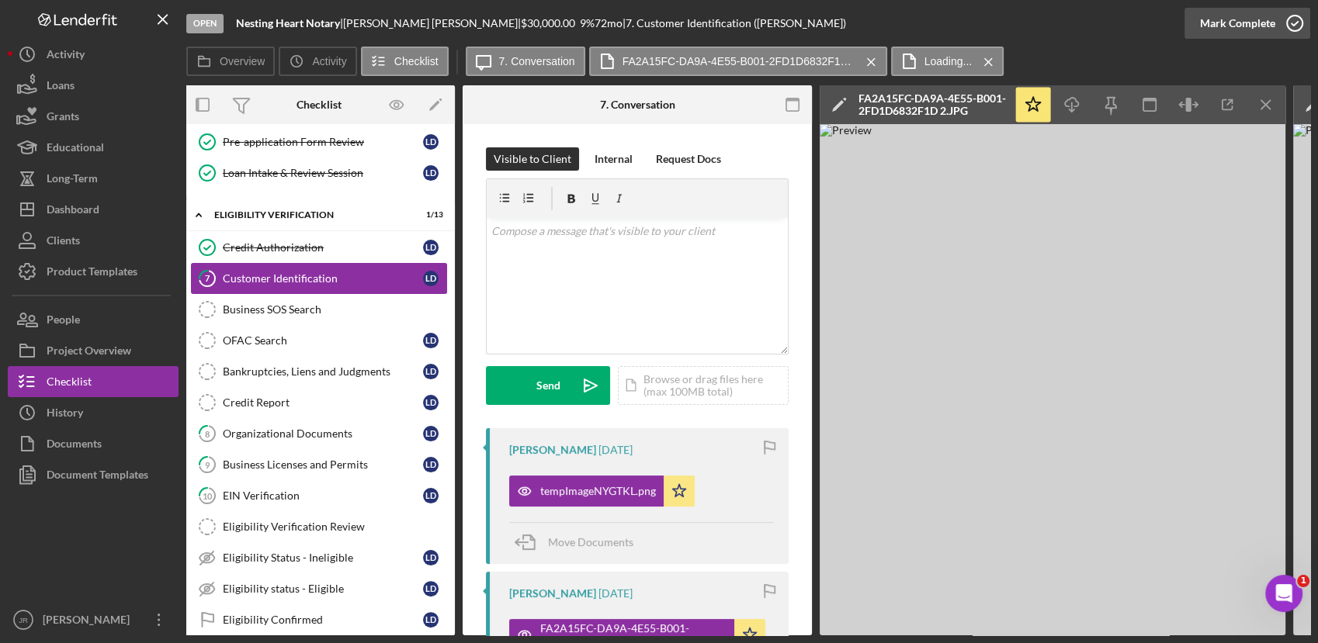
scroll to position [286, 0]
click at [244, 427] on div "Organizational Documents" at bounding box center [323, 433] width 200 height 12
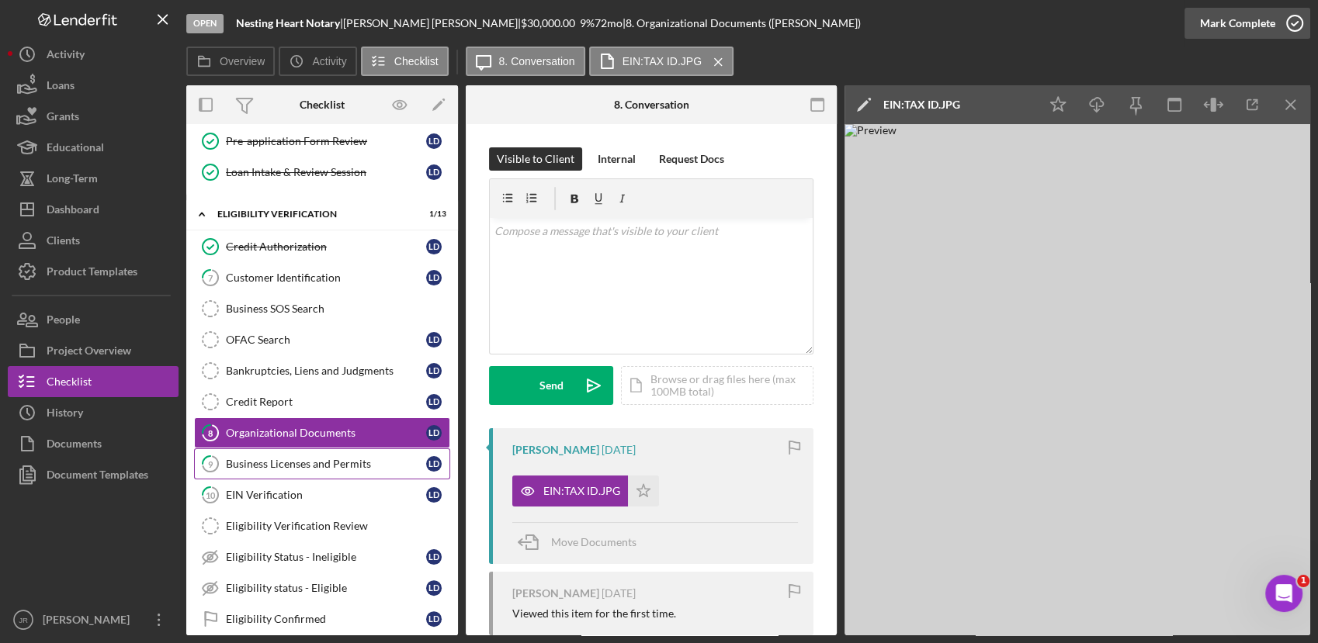
click at [237, 458] on div "Business Licenses and Permits" at bounding box center [326, 464] width 200 height 12
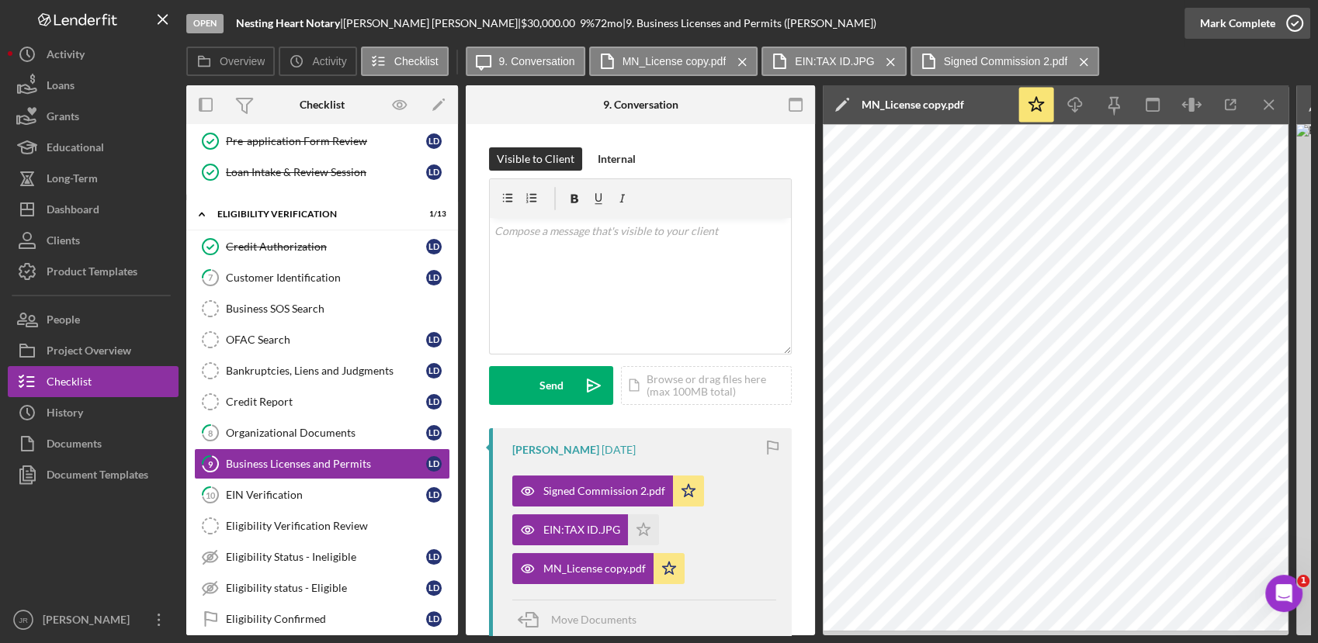
click at [1220, 19] on div "Mark Complete" at bounding box center [1237, 23] width 75 height 31
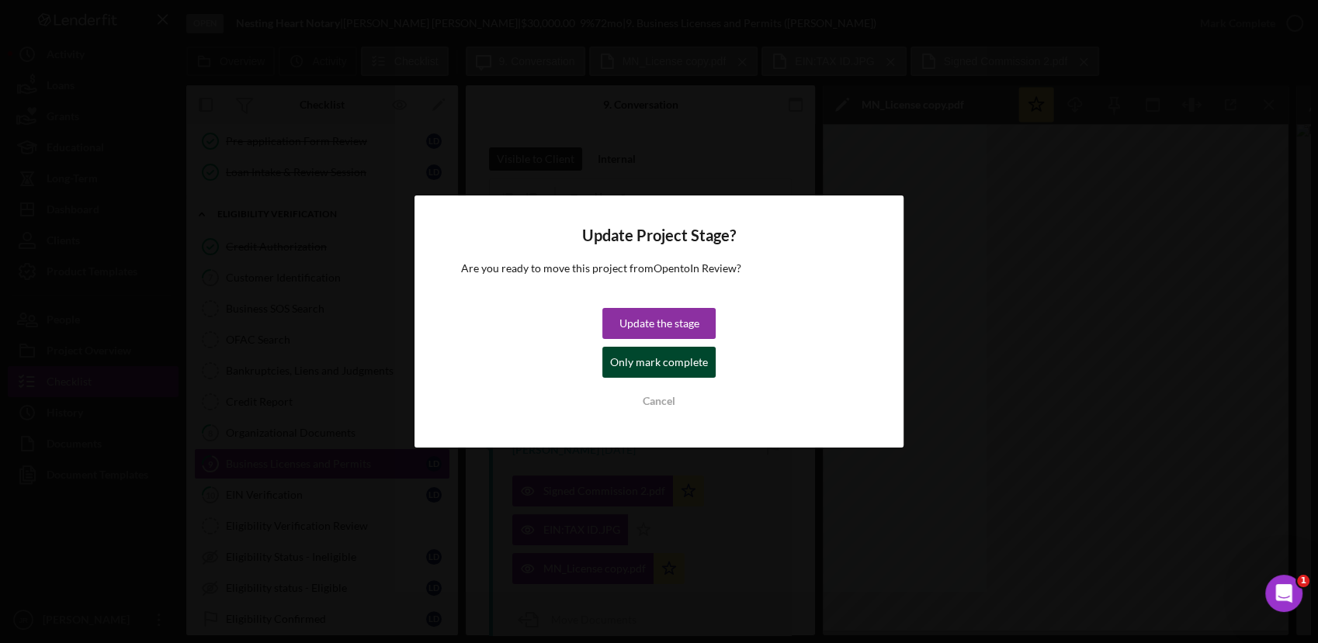
click at [653, 367] on div "Only mark complete" at bounding box center [659, 362] width 98 height 31
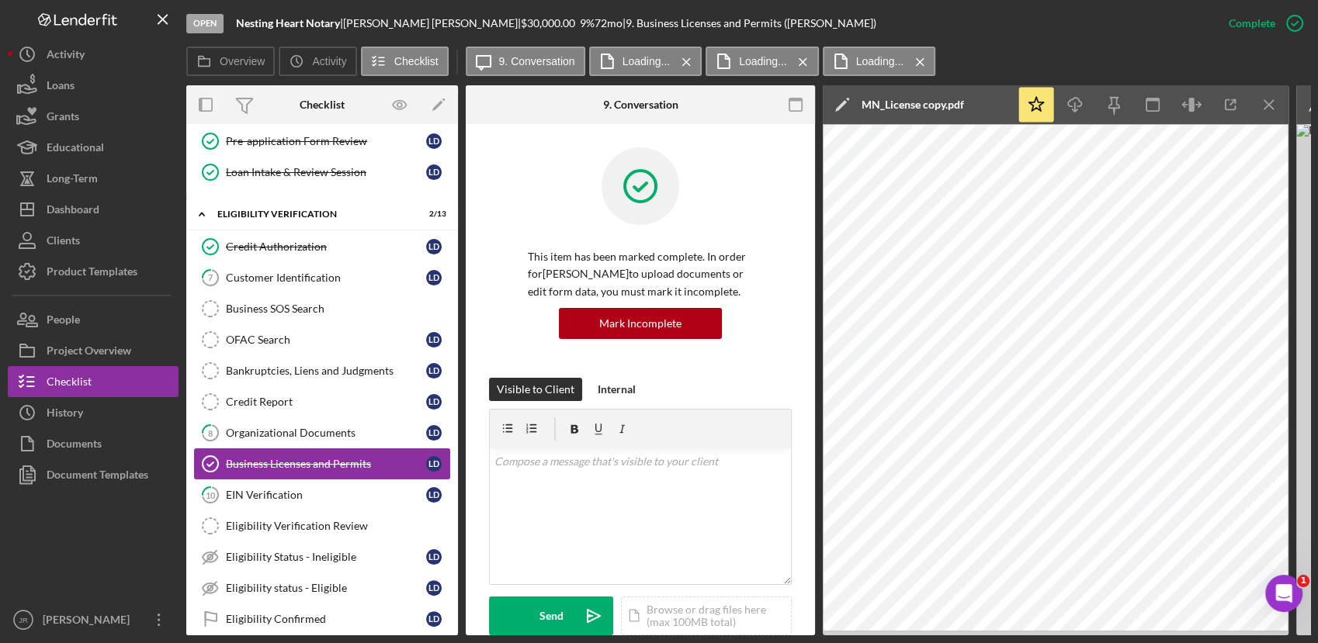
click at [300, 473] on link "Business Licenses and Permits Business Licenses and Permits [PERSON_NAME]" at bounding box center [322, 464] width 256 height 31
click at [289, 500] on link "10 EIN Verification [PERSON_NAME]" at bounding box center [322, 495] width 256 height 31
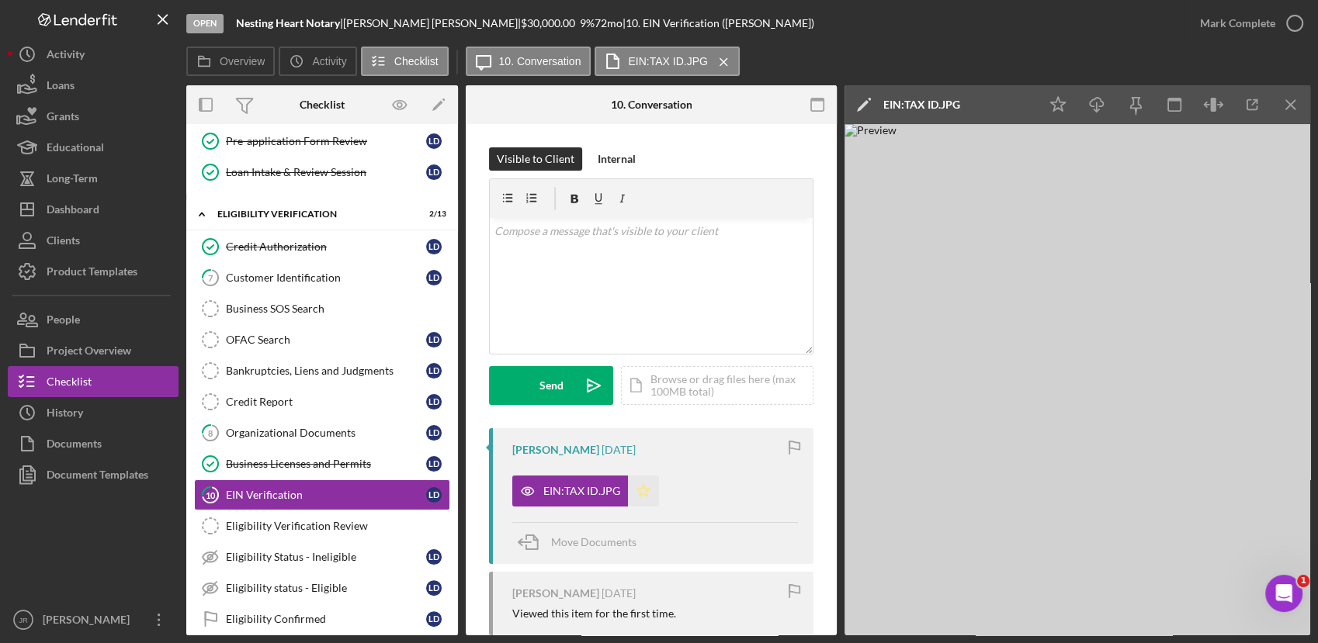
click at [639, 481] on icon "Icon/Star" at bounding box center [643, 491] width 31 height 31
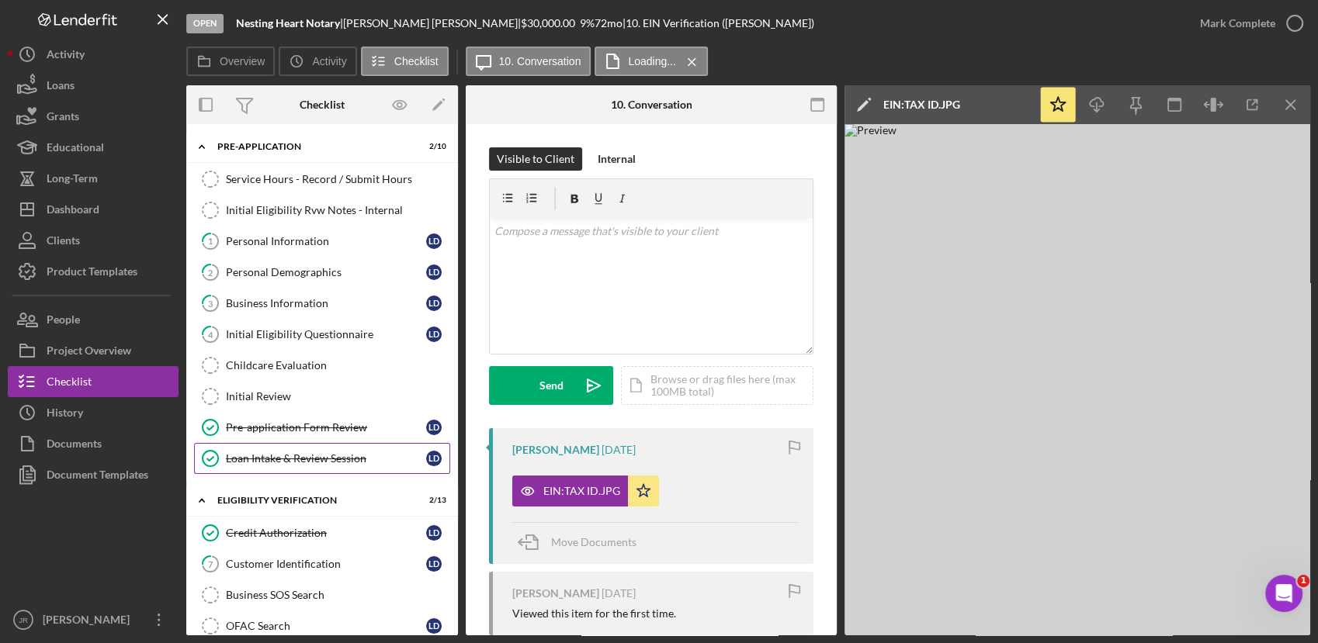
click at [332, 468] on link "Loan Intake & Review Session Loan Intake & Review Session [PERSON_NAME]" at bounding box center [322, 458] width 256 height 31
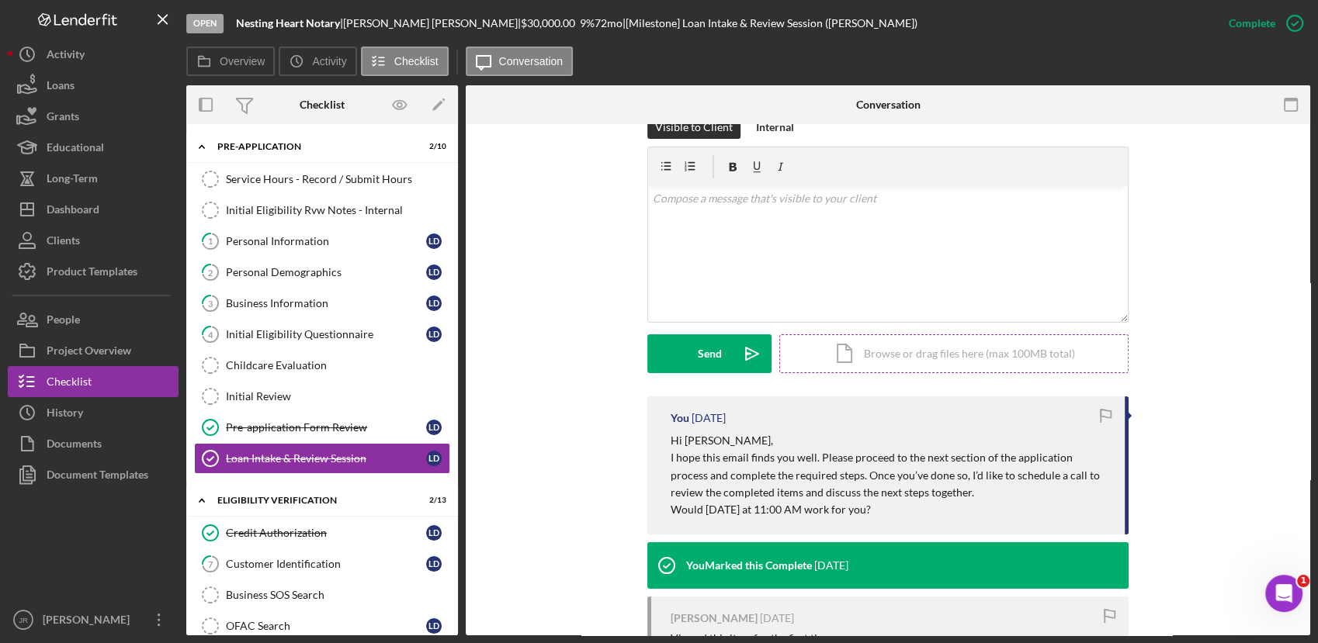
scroll to position [376, 0]
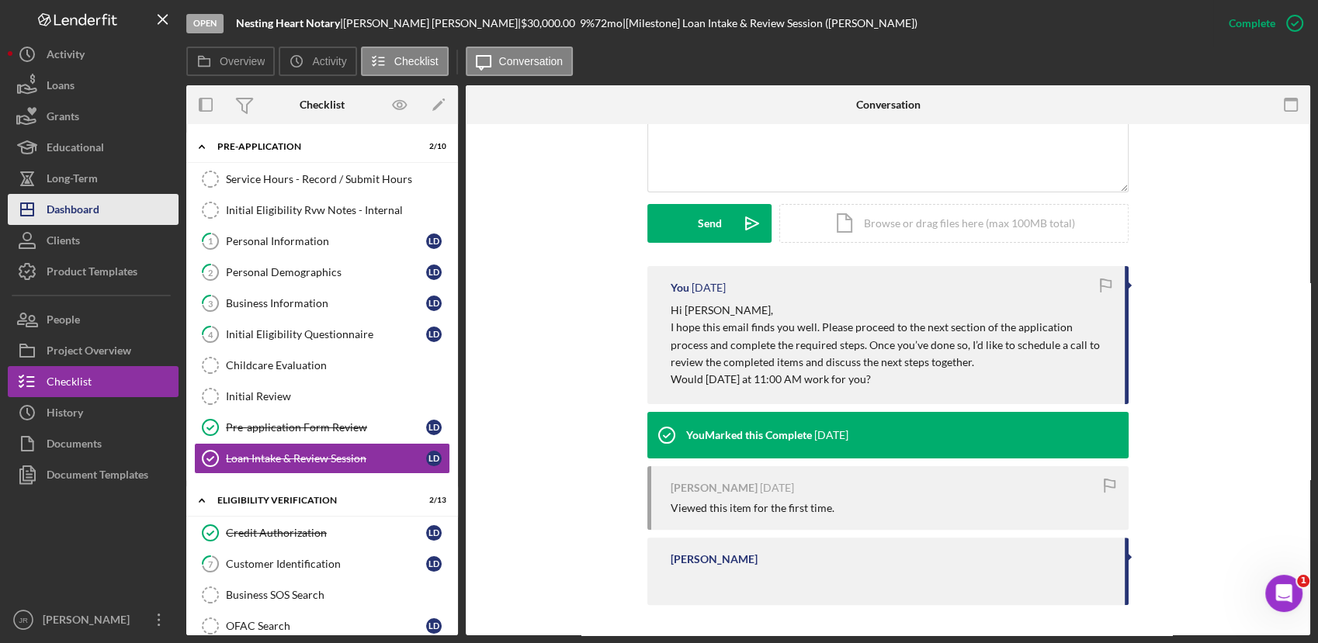
click at [89, 203] on div "Dashboard" at bounding box center [73, 211] width 53 height 35
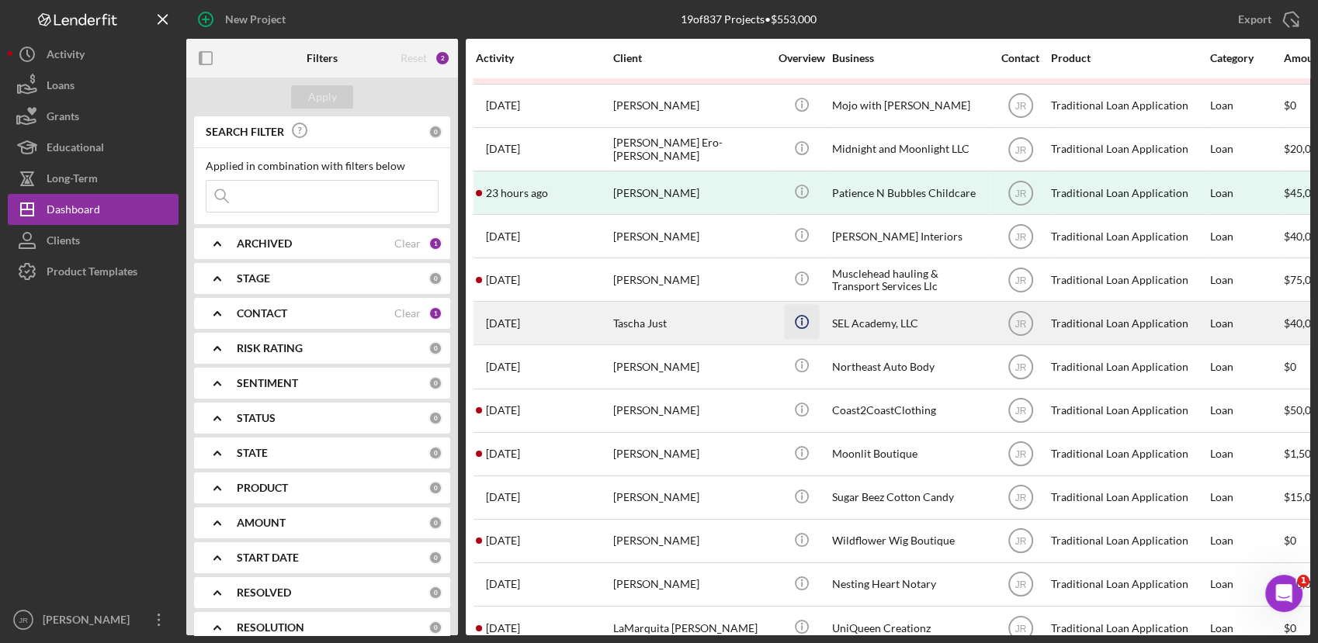
scroll to position [168, 0]
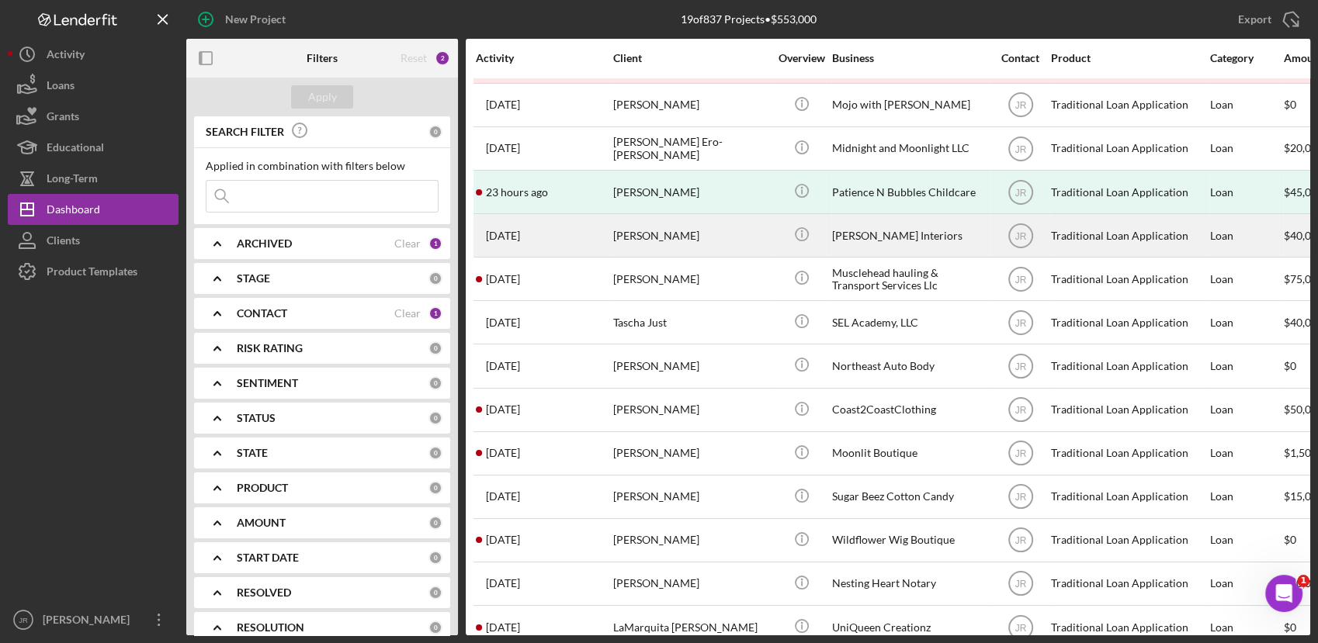
click at [688, 246] on div "[PERSON_NAME]" at bounding box center [690, 235] width 155 height 41
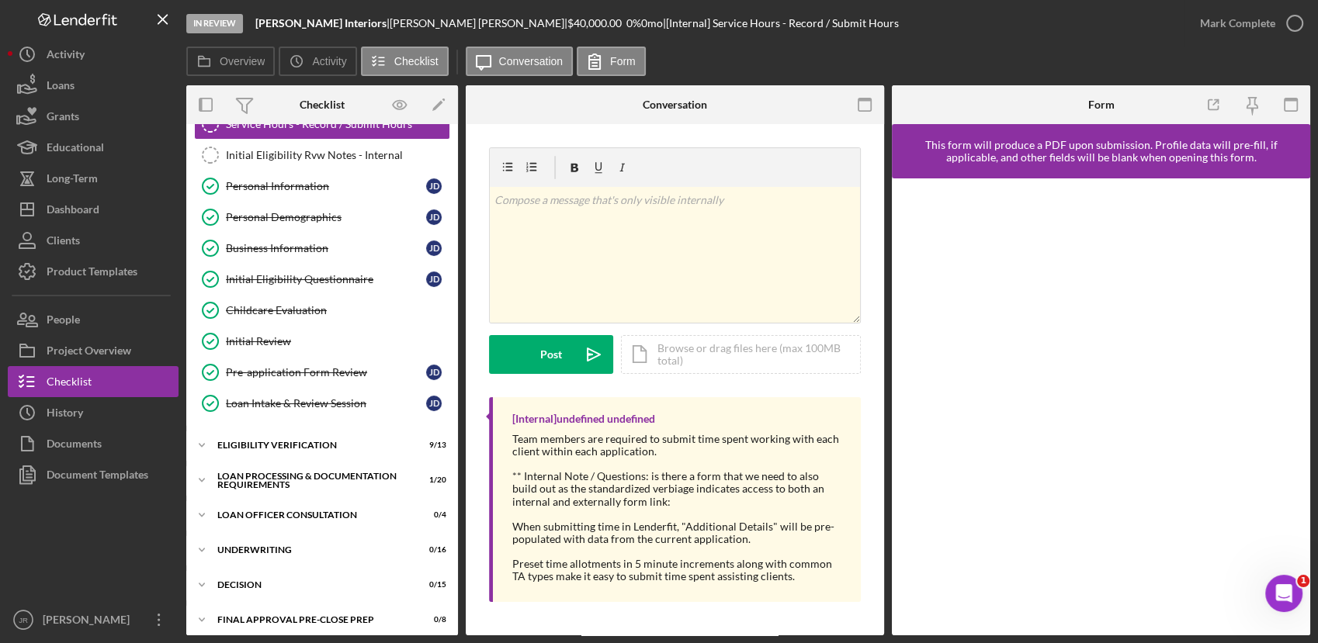
scroll to position [65, 0]
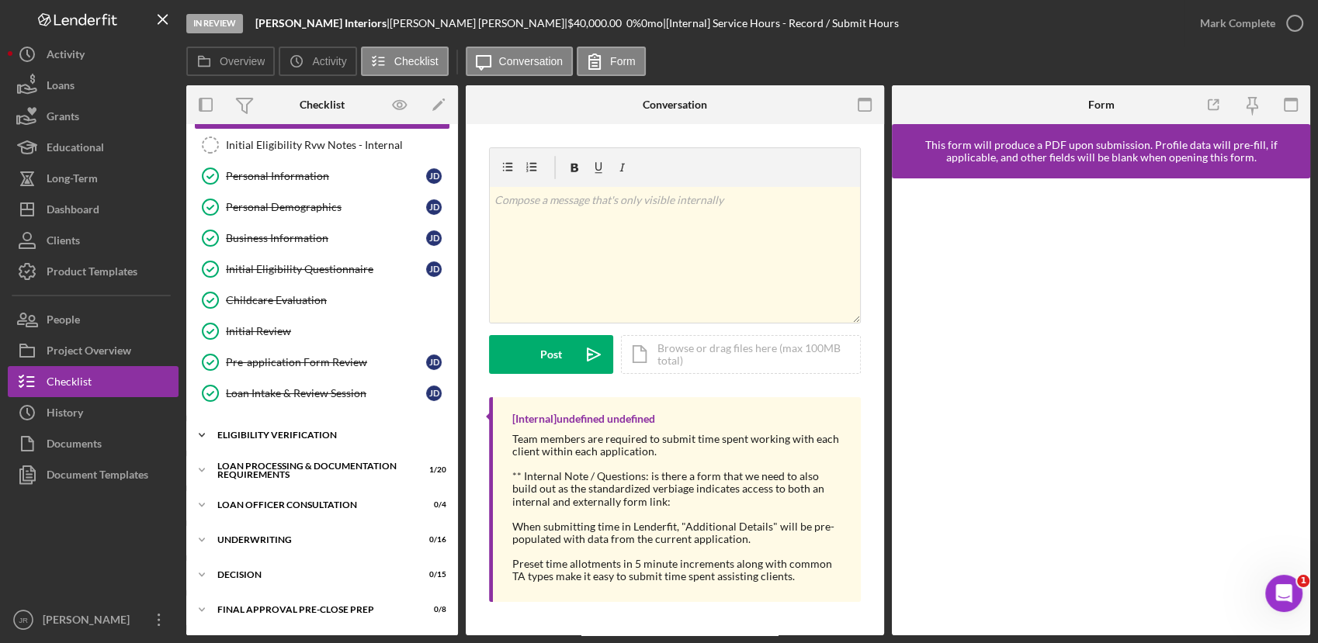
click at [202, 428] on icon "Icon/Expander" at bounding box center [201, 435] width 31 height 31
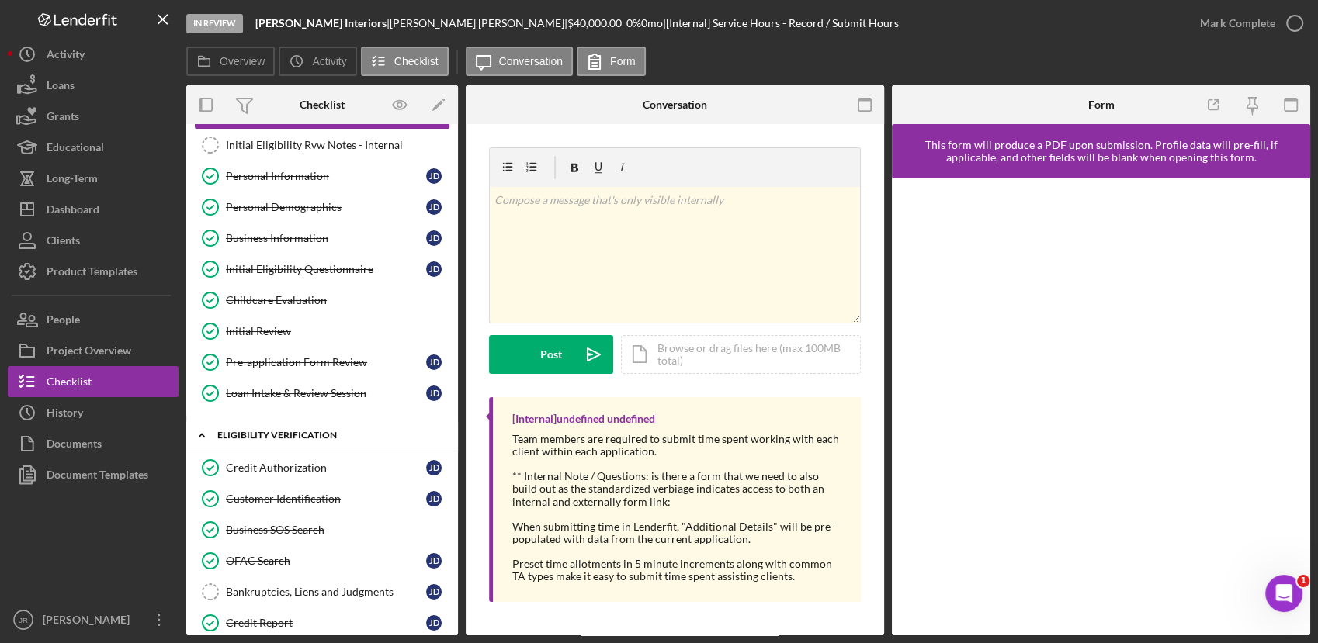
click at [205, 433] on icon "Icon/Expander" at bounding box center [201, 435] width 31 height 31
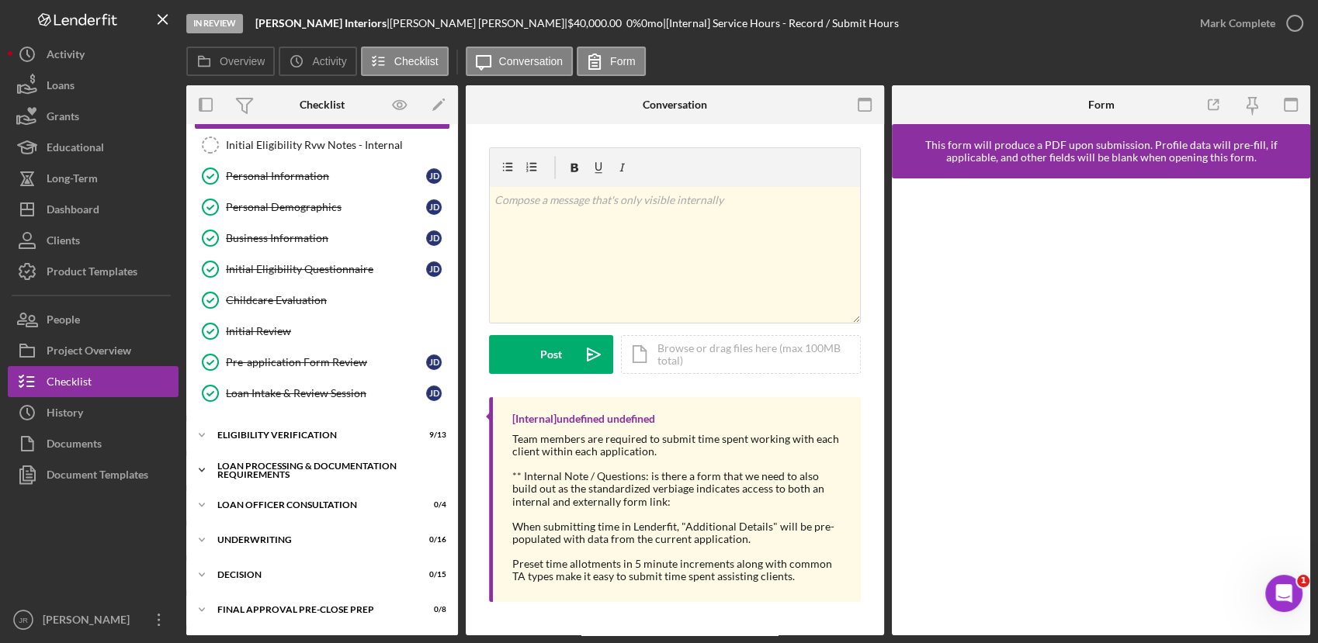
click at [206, 473] on icon "Icon/Expander" at bounding box center [201, 470] width 31 height 31
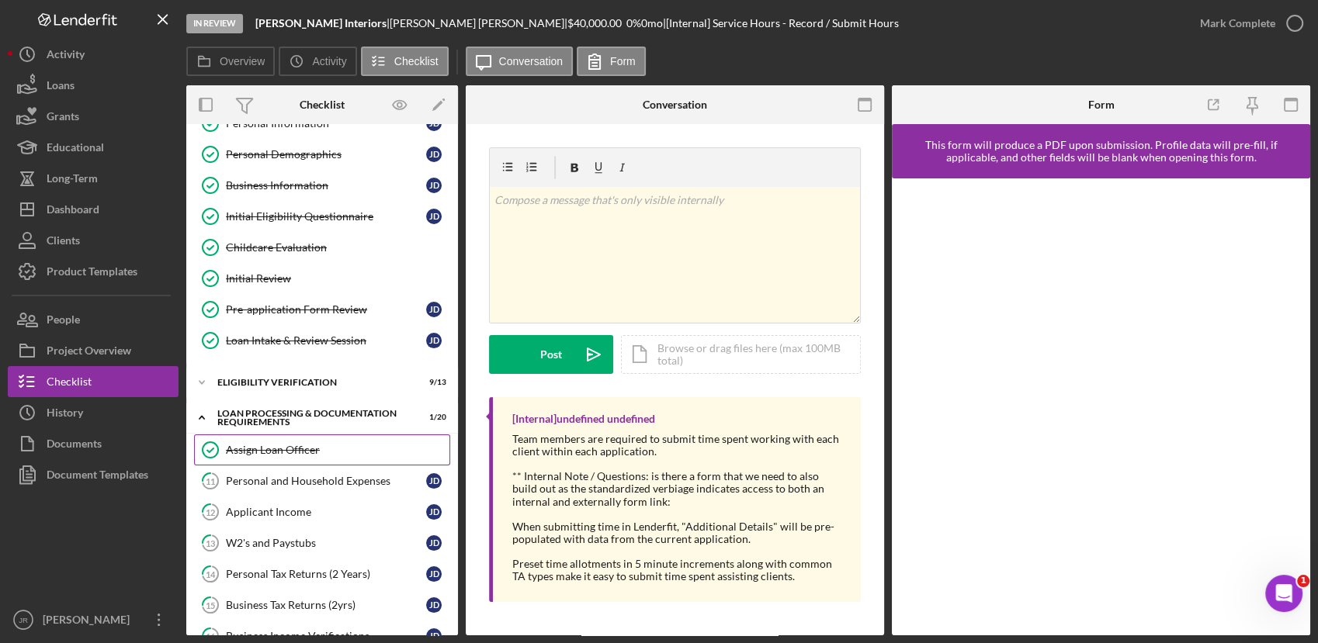
scroll to position [121, 0]
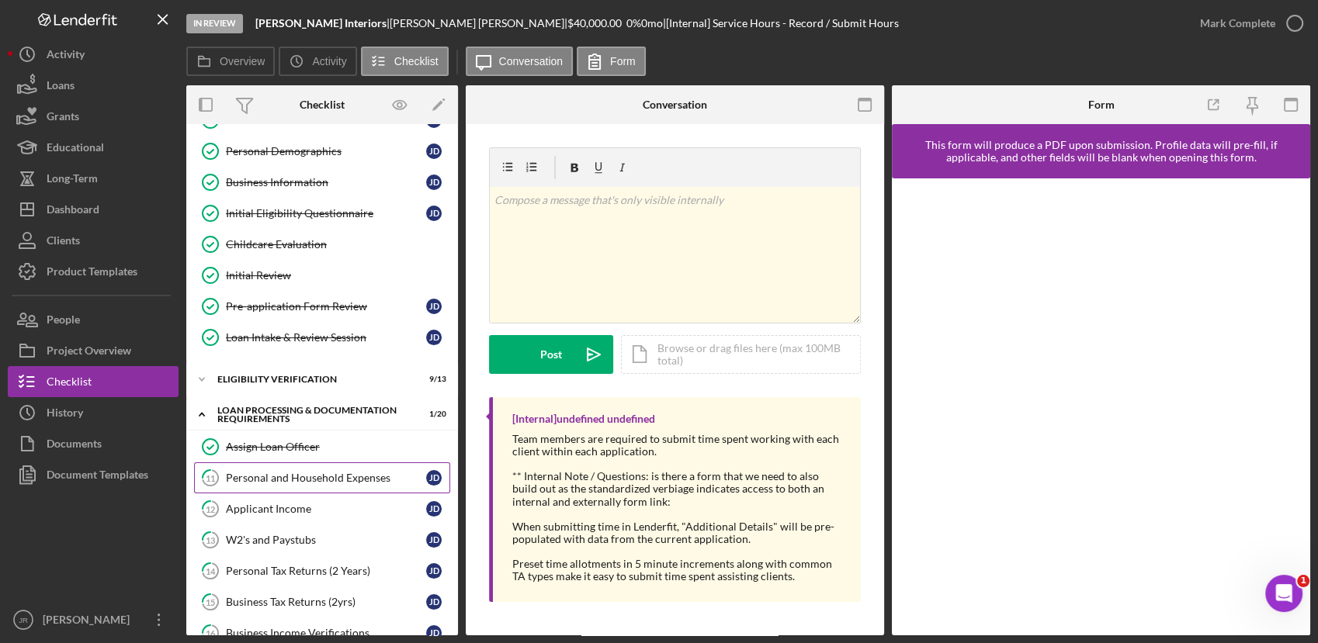
click at [317, 468] on link "11 Personal and Household Expenses [PERSON_NAME]" at bounding box center [322, 478] width 256 height 31
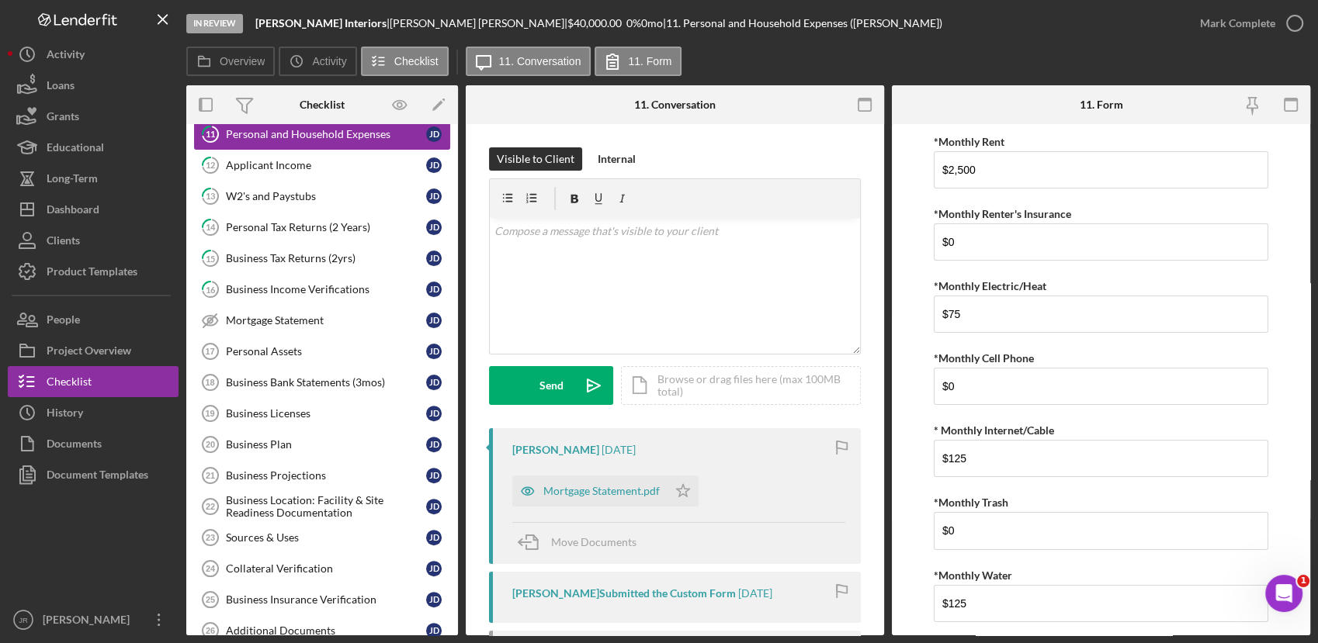
scroll to position [476, 0]
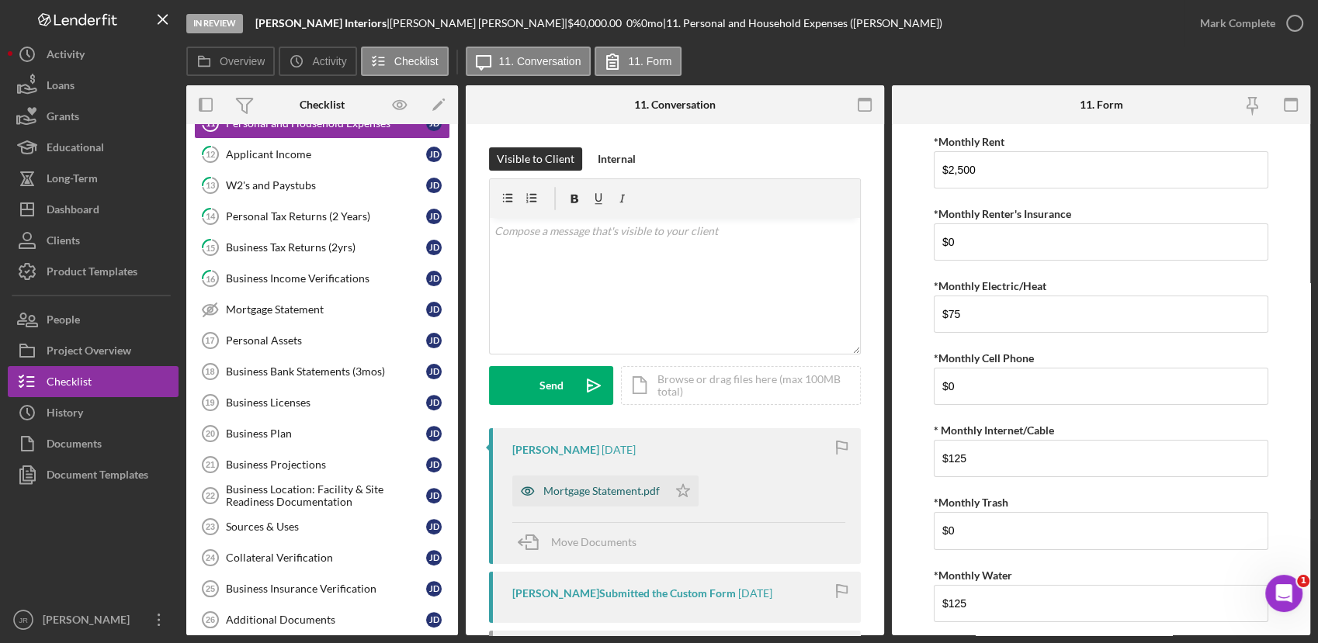
click at [549, 485] on div "Mortgage Statement.pdf" at bounding box center [601, 491] width 116 height 12
